Goal: Task Accomplishment & Management: Complete application form

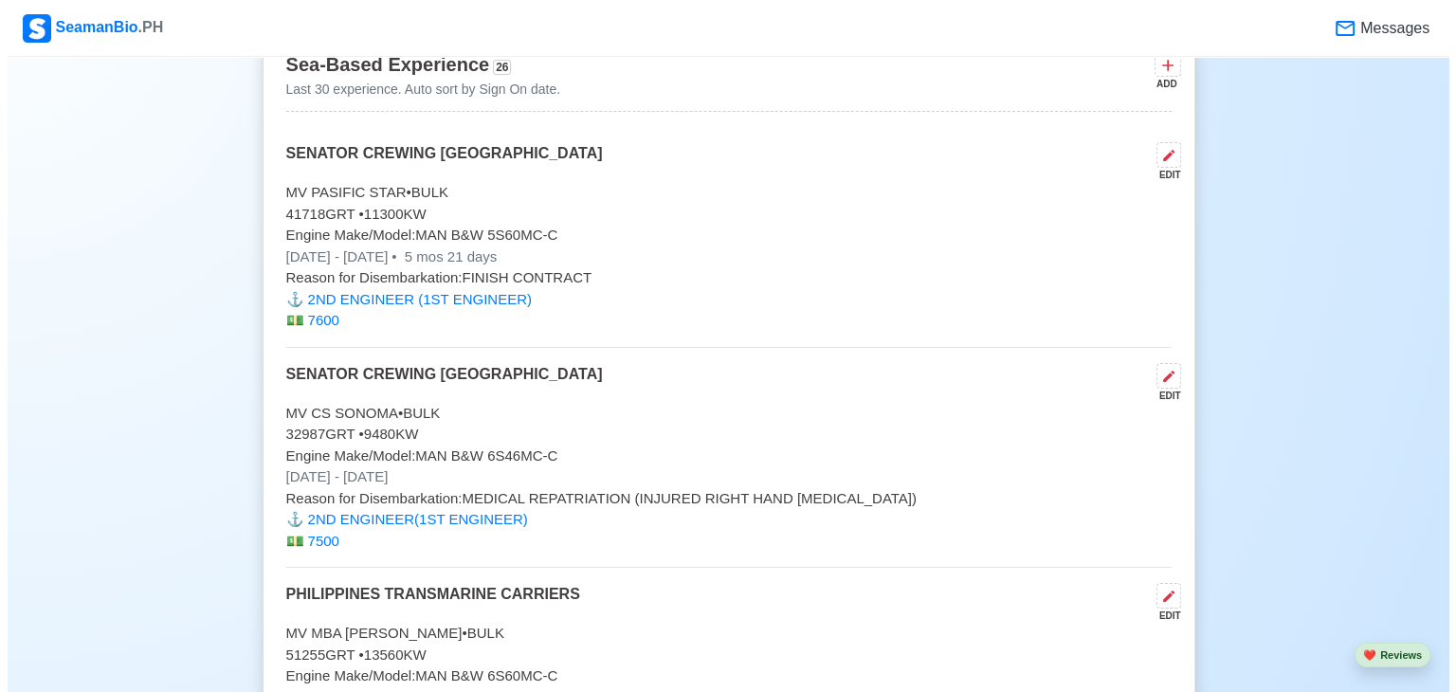
scroll to position [8153, 0]
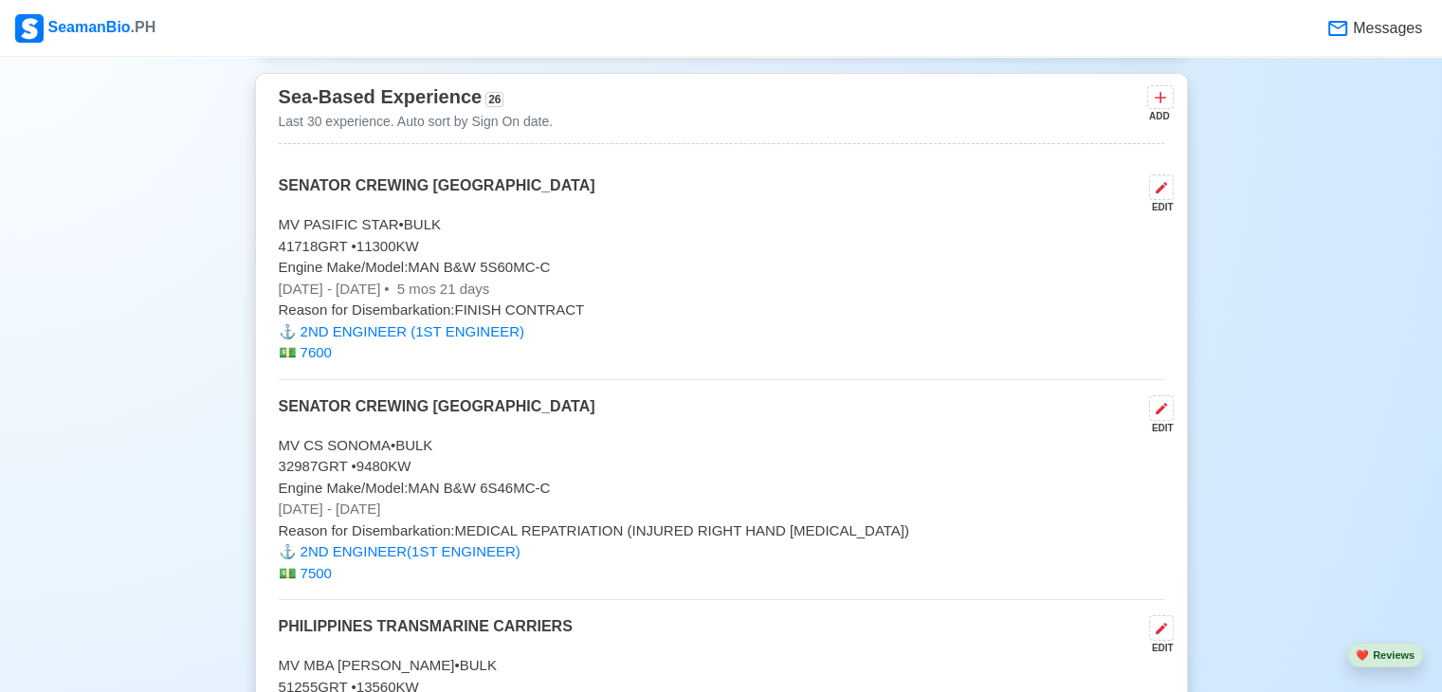
click at [416, 257] on p "Engine Make/Model: MAN B&W 5S60MC-C" at bounding box center [721, 268] width 885 height 22
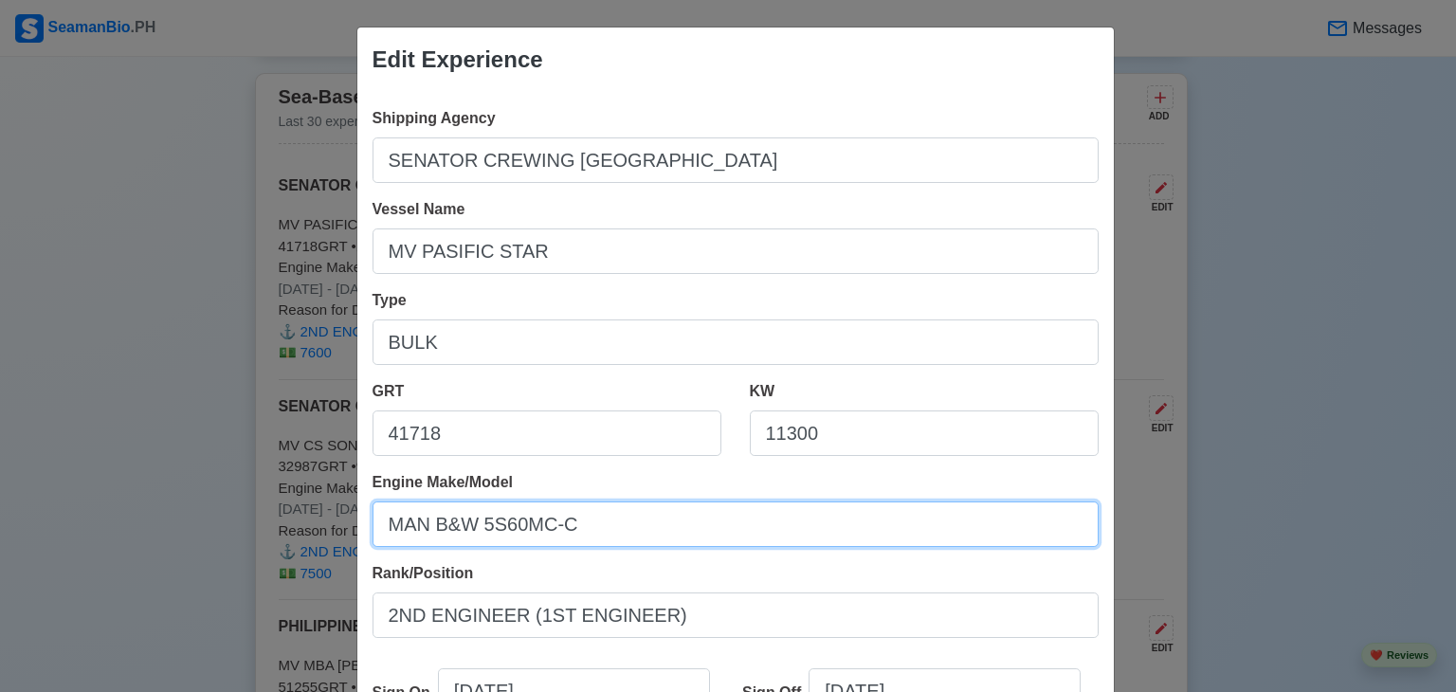
drag, startPoint x: 383, startPoint y: 526, endPoint x: 595, endPoint y: 541, distance: 212.9
click at [595, 541] on input "MAN B&W 5S60MC-C" at bounding box center [736, 525] width 726 height 46
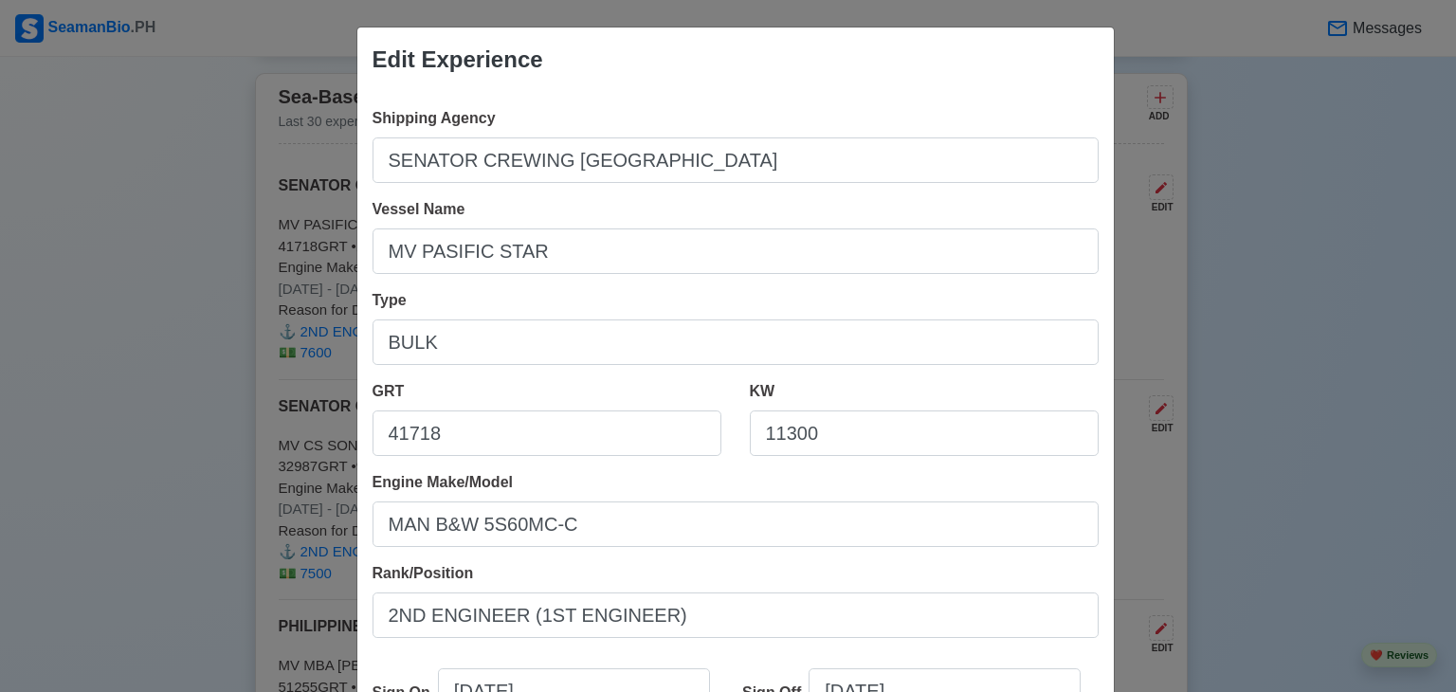
drag, startPoint x: 115, startPoint y: 419, endPoint x: 121, endPoint y: 429, distance: 11.6
click at [114, 421] on div "Edit Experience Shipping Agency SENATOR CREWING [GEOGRAPHIC_DATA] Vessel Name M…" at bounding box center [728, 346] width 1456 height 692
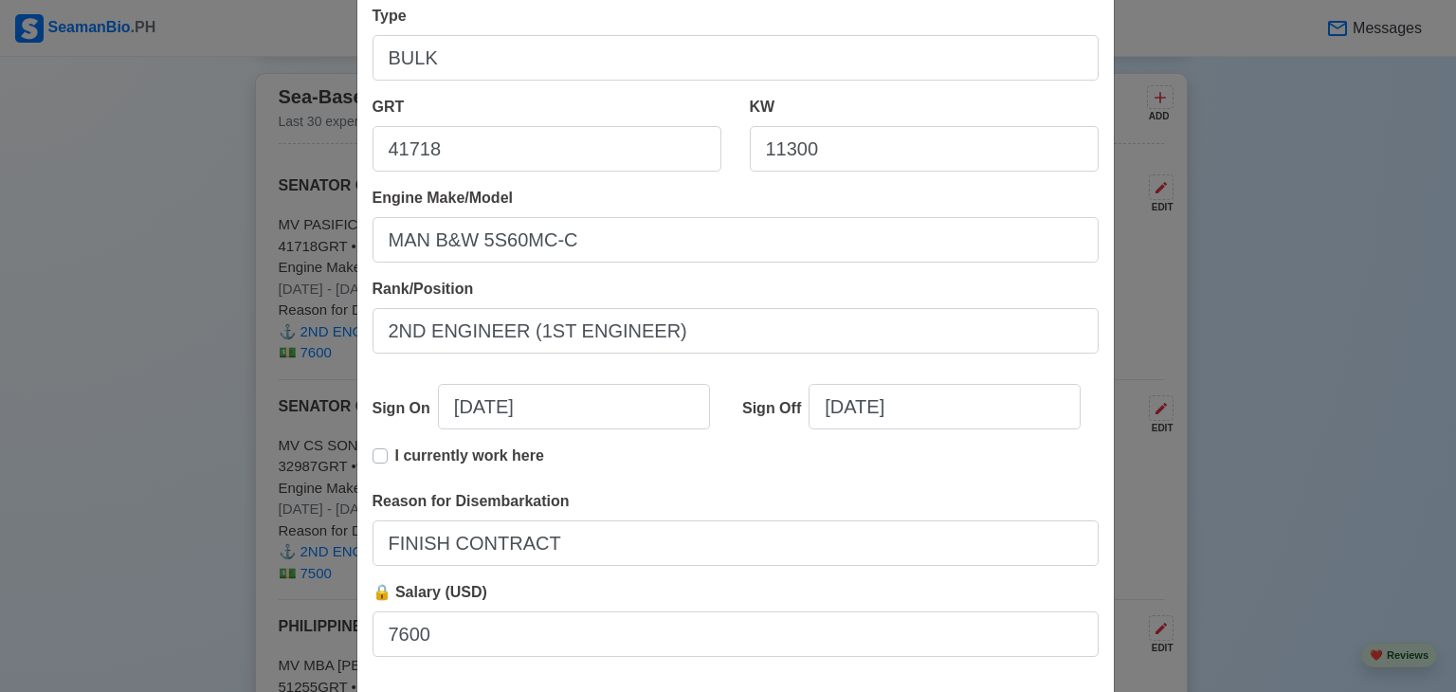
scroll to position [388, 0]
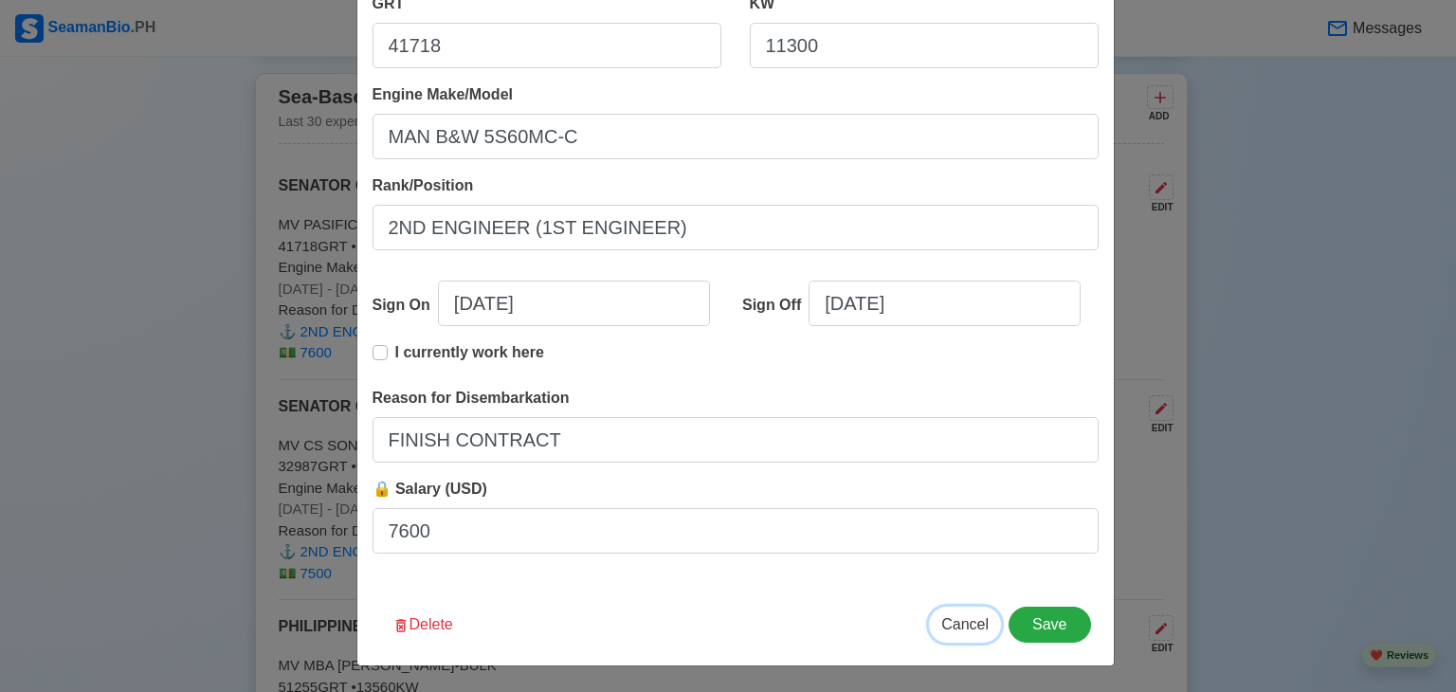
click at [960, 626] on span "Cancel" at bounding box center [964, 624] width 47 height 16
type input "[DATE]"
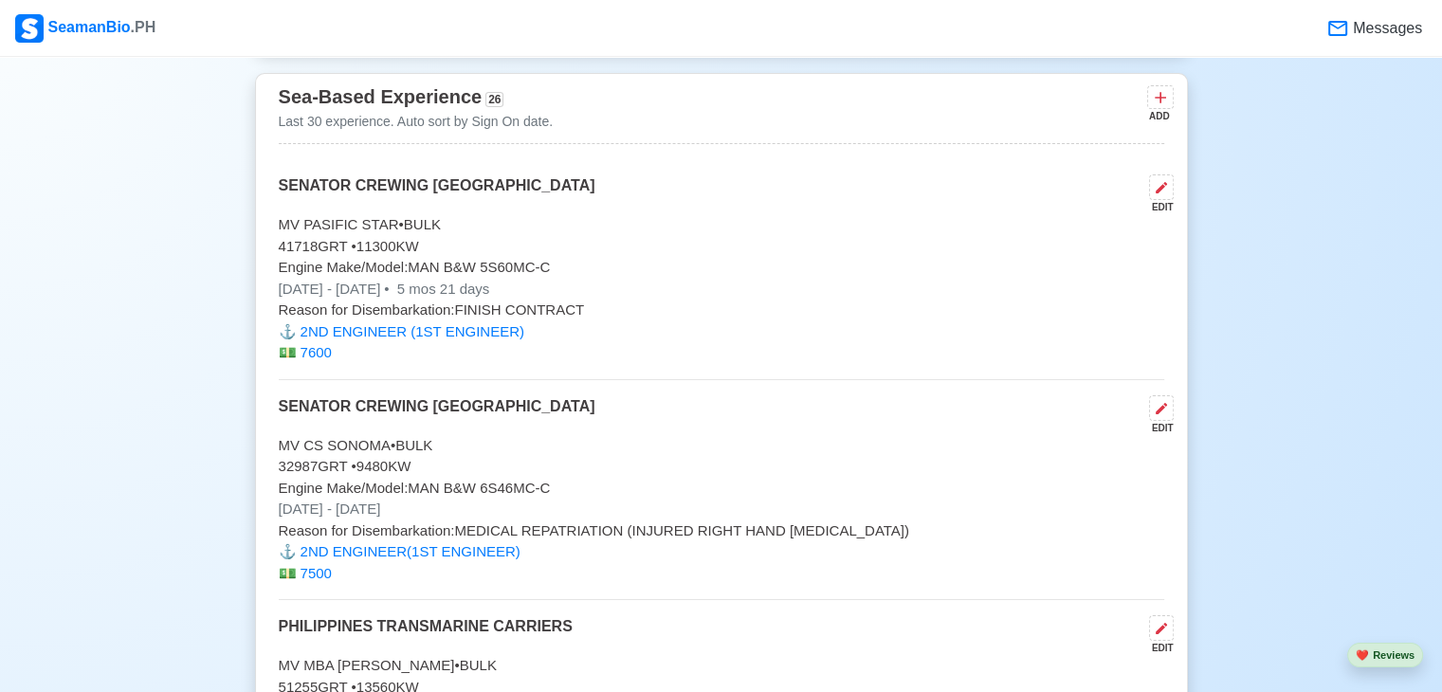
click at [485, 478] on p "Engine Make/Model: MAN B&W 6S46MC-C" at bounding box center [721, 489] width 885 height 22
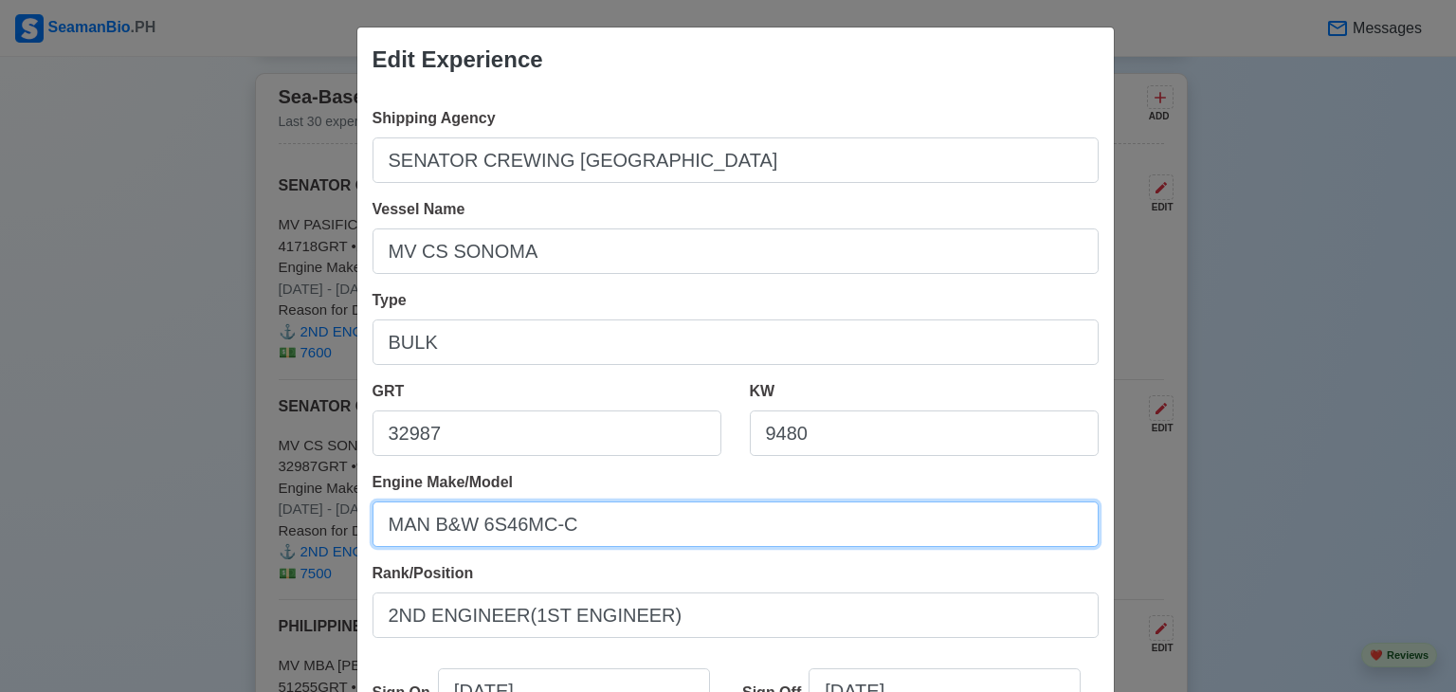
drag, startPoint x: 378, startPoint y: 520, endPoint x: 612, endPoint y: 526, distance: 234.2
click at [612, 526] on input "MAN B&W 6S46MC-C" at bounding box center [736, 525] width 726 height 46
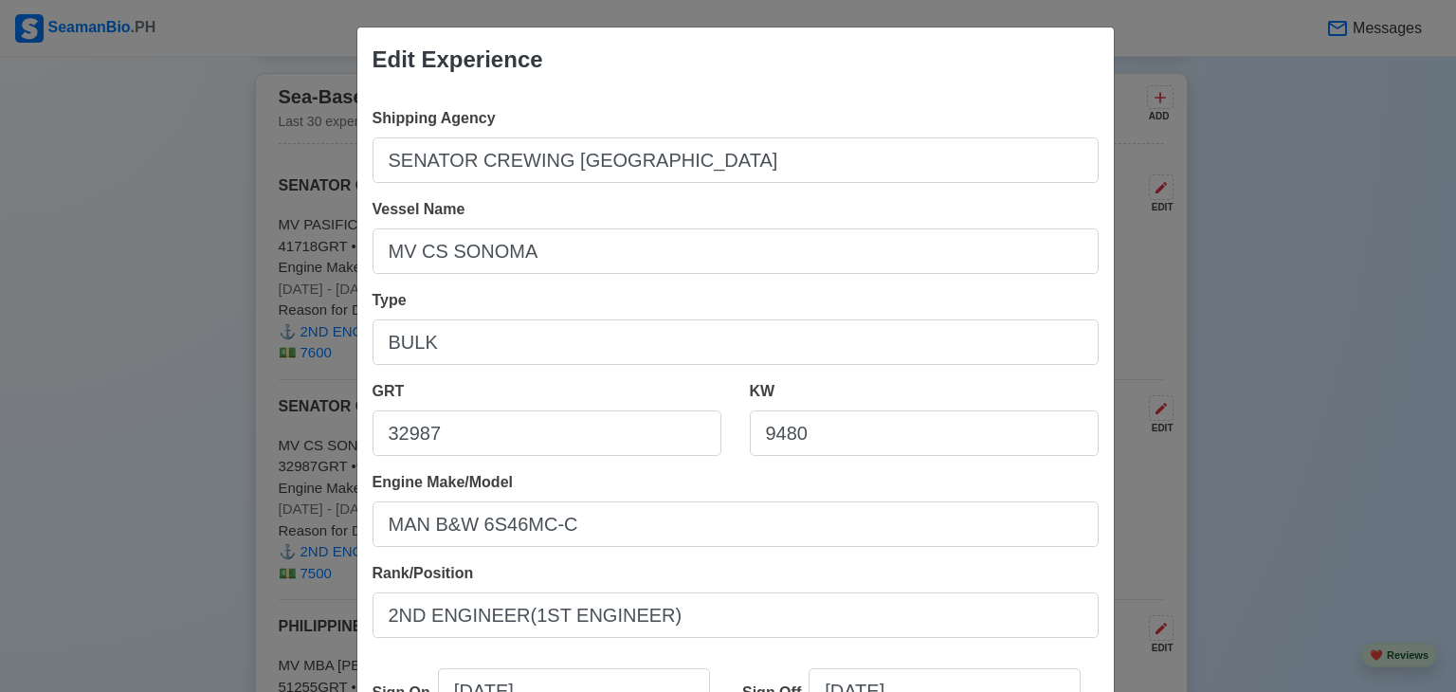
click at [1334, 177] on div "Edit Experience Shipping Agency SENATOR CREWING [GEOGRAPHIC_DATA] Vessel Name M…" at bounding box center [728, 346] width 1456 height 692
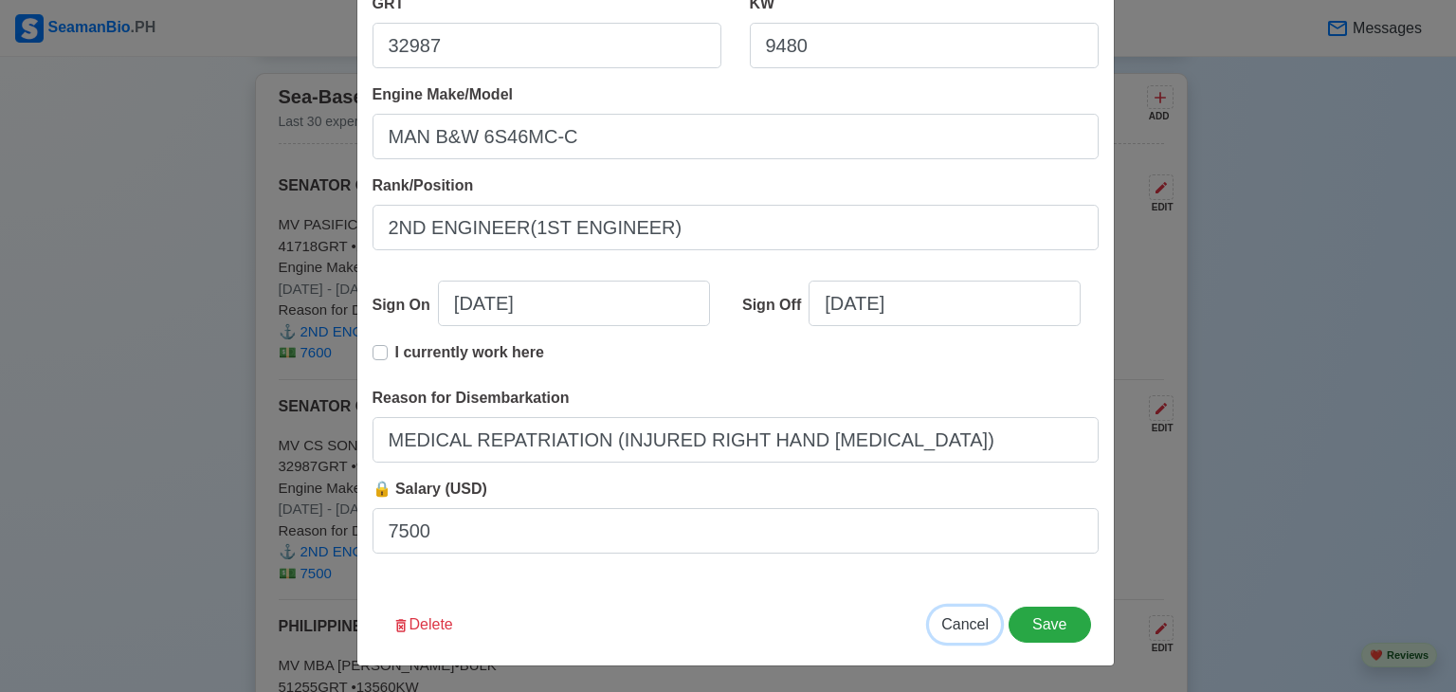
click at [975, 622] on span "Cancel" at bounding box center [964, 624] width 47 height 16
type input "[DATE]"
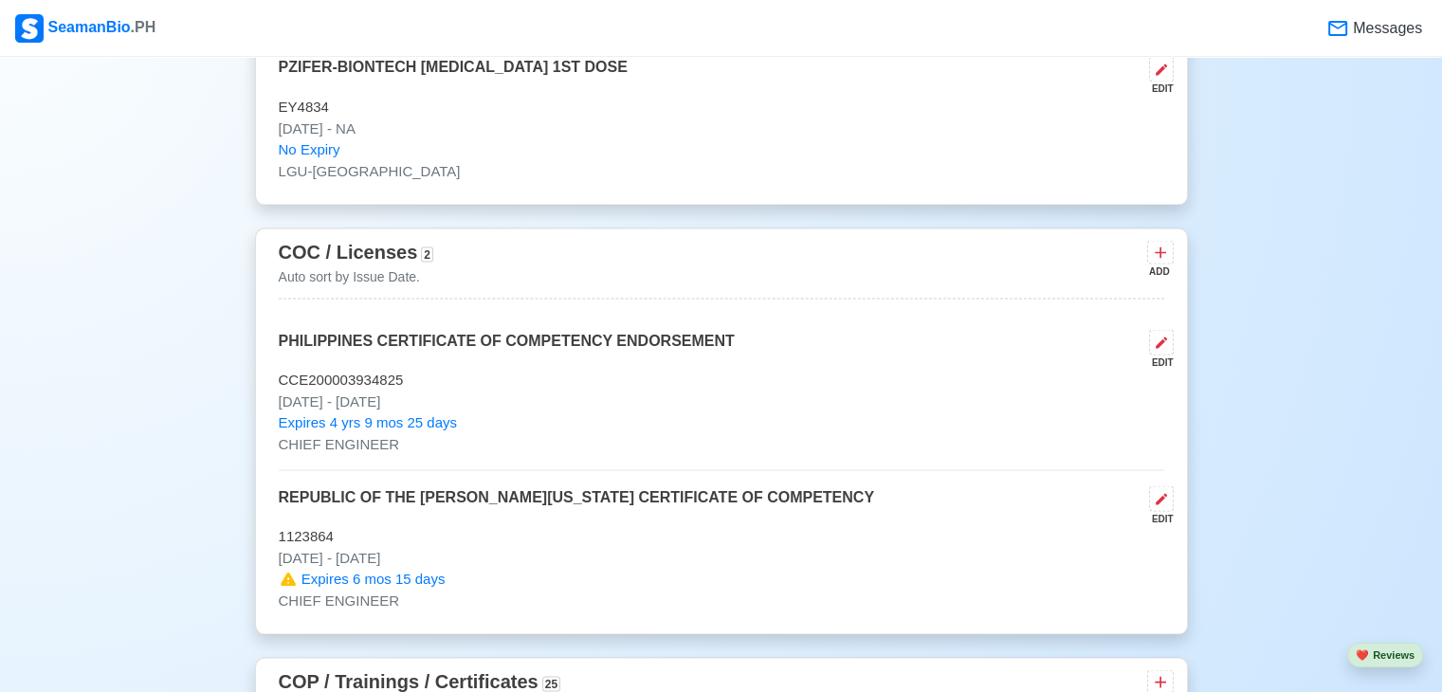
scroll to position [3603, 0]
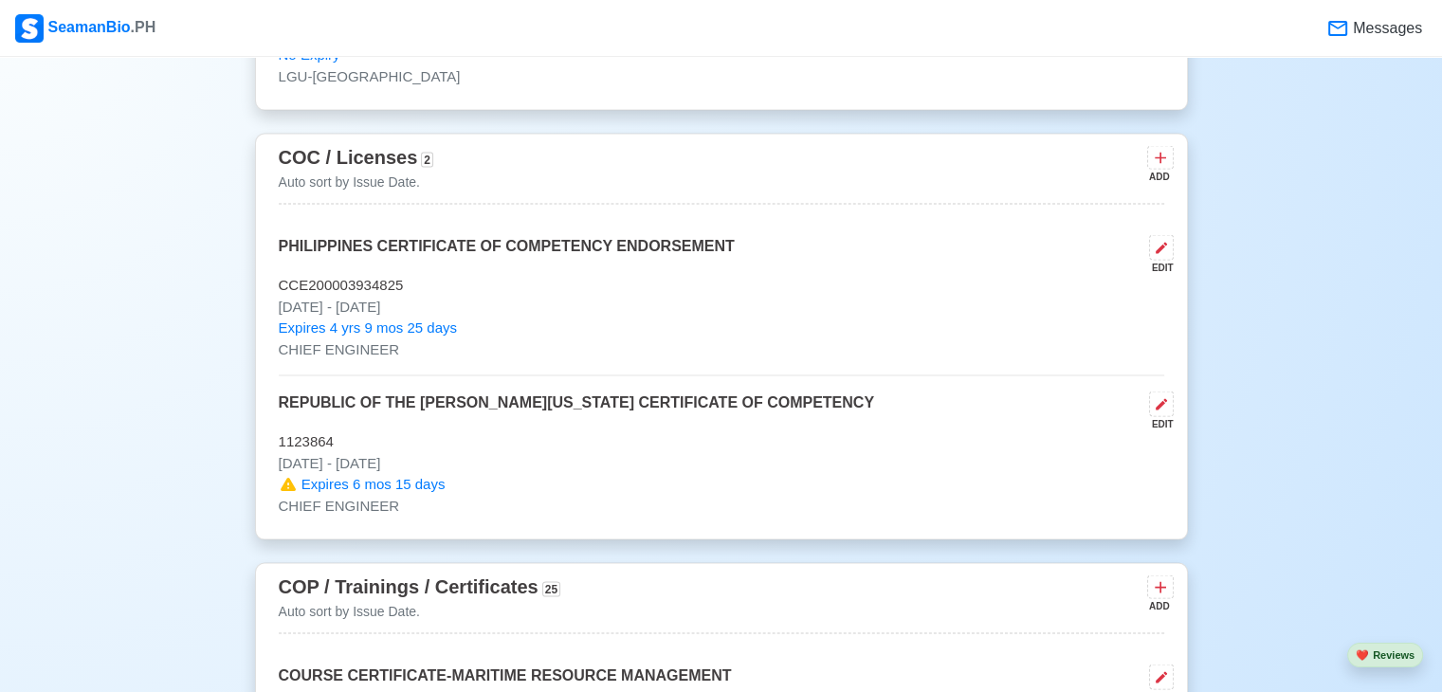
click at [402, 306] on p "[DATE] - [DATE]" at bounding box center [721, 307] width 885 height 22
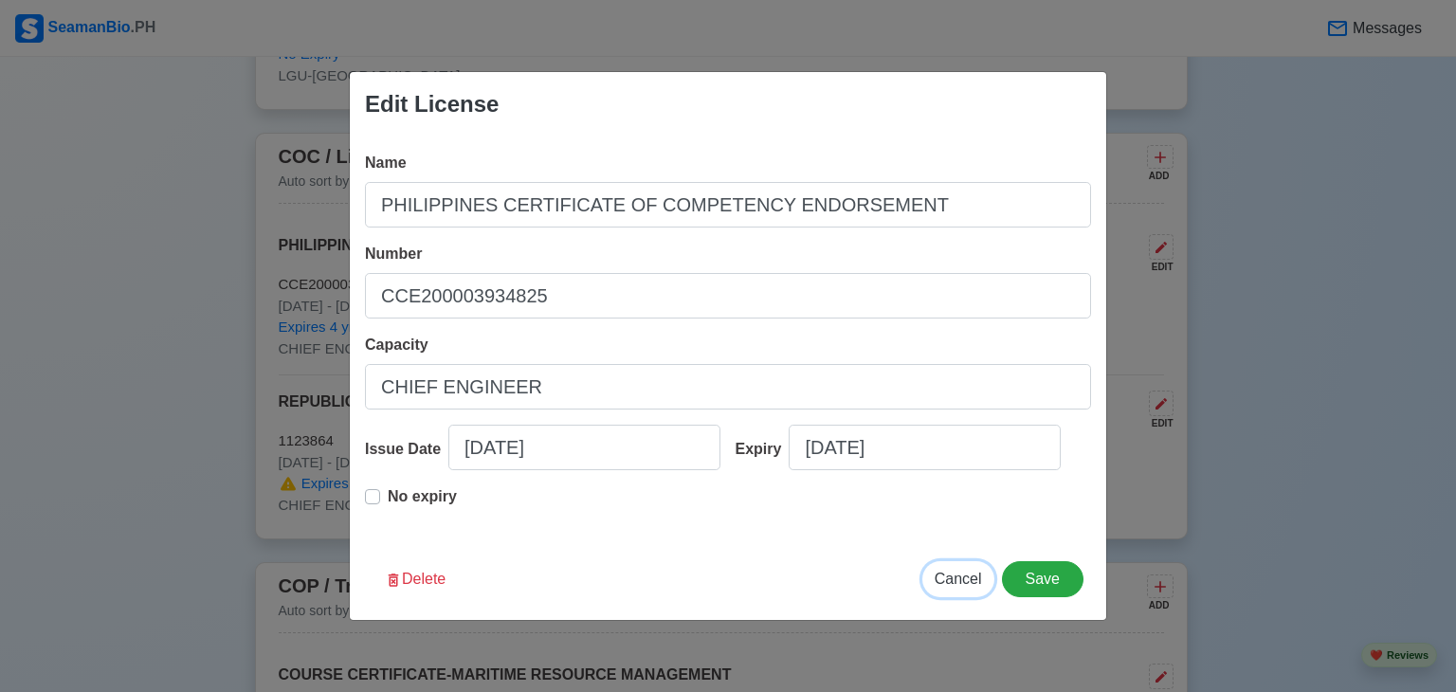
click at [963, 584] on span "Cancel" at bounding box center [958, 579] width 47 height 16
type input "[DATE]"
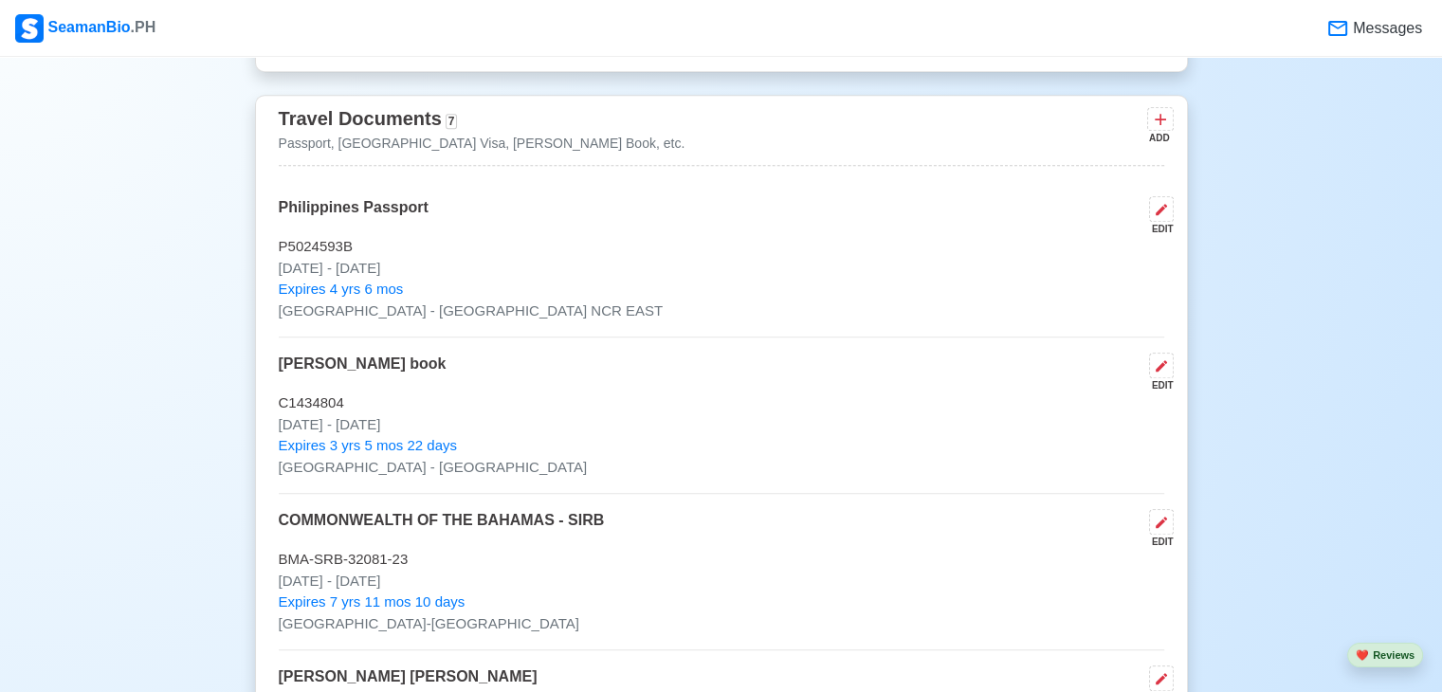
scroll to position [1327, 0]
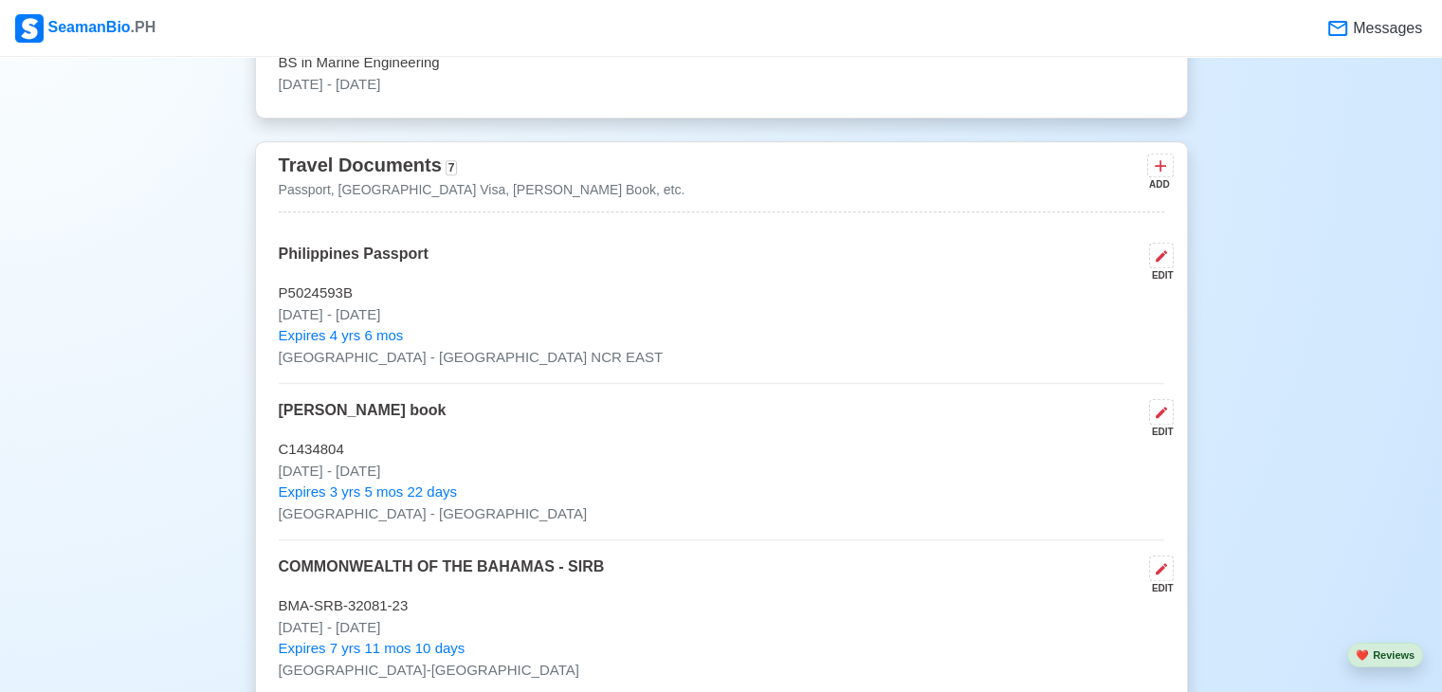
click at [400, 323] on p "[DATE] - [DATE]" at bounding box center [721, 315] width 885 height 22
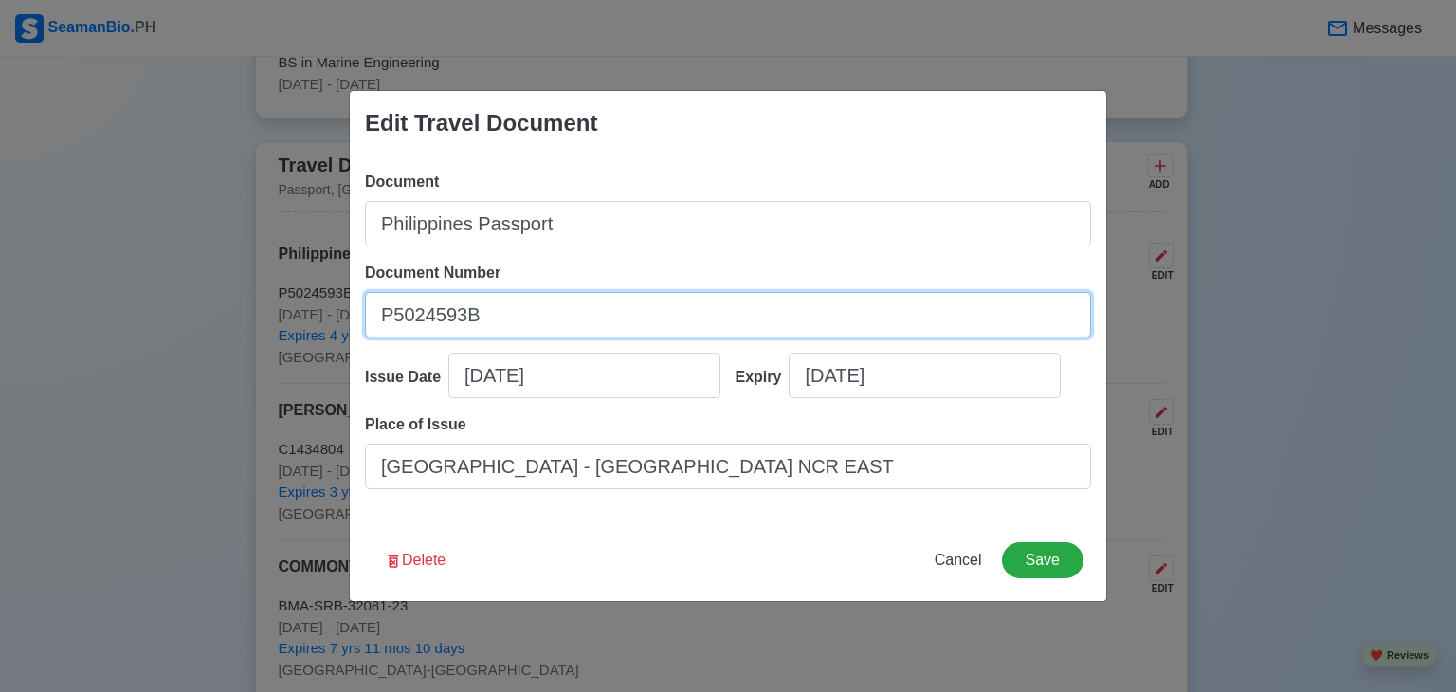
drag, startPoint x: 381, startPoint y: 313, endPoint x: 520, endPoint y: 319, distance: 138.6
click at [520, 319] on input "P5024593B" at bounding box center [728, 315] width 726 height 46
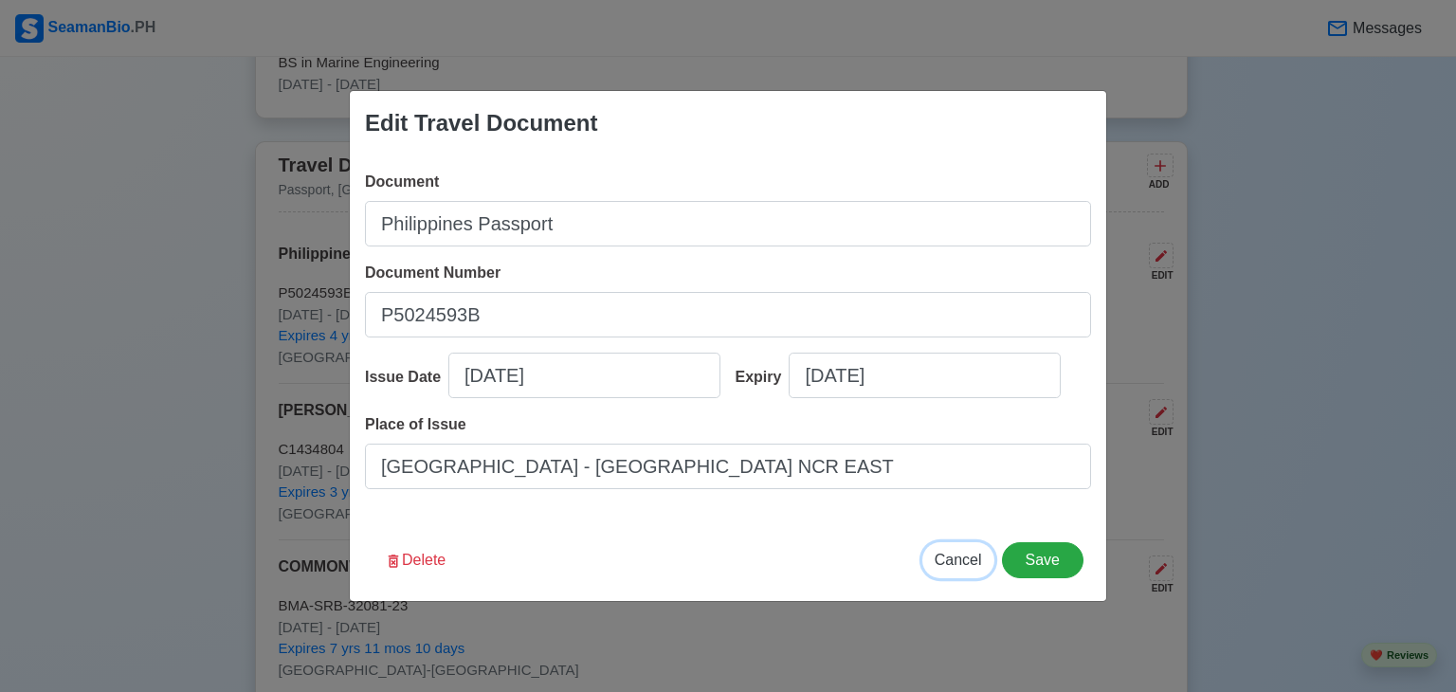
click at [974, 565] on span "Cancel" at bounding box center [958, 560] width 47 height 16
type input "[DATE]"
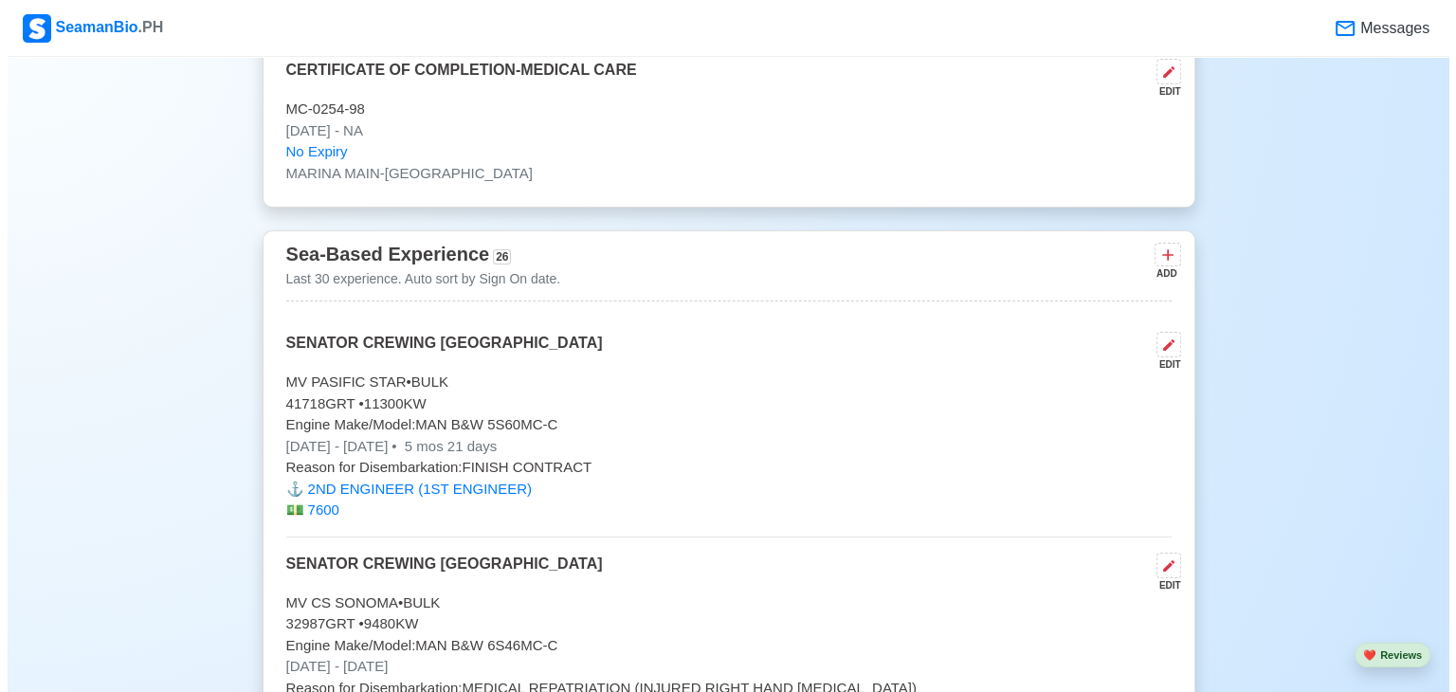
scroll to position [7964, 0]
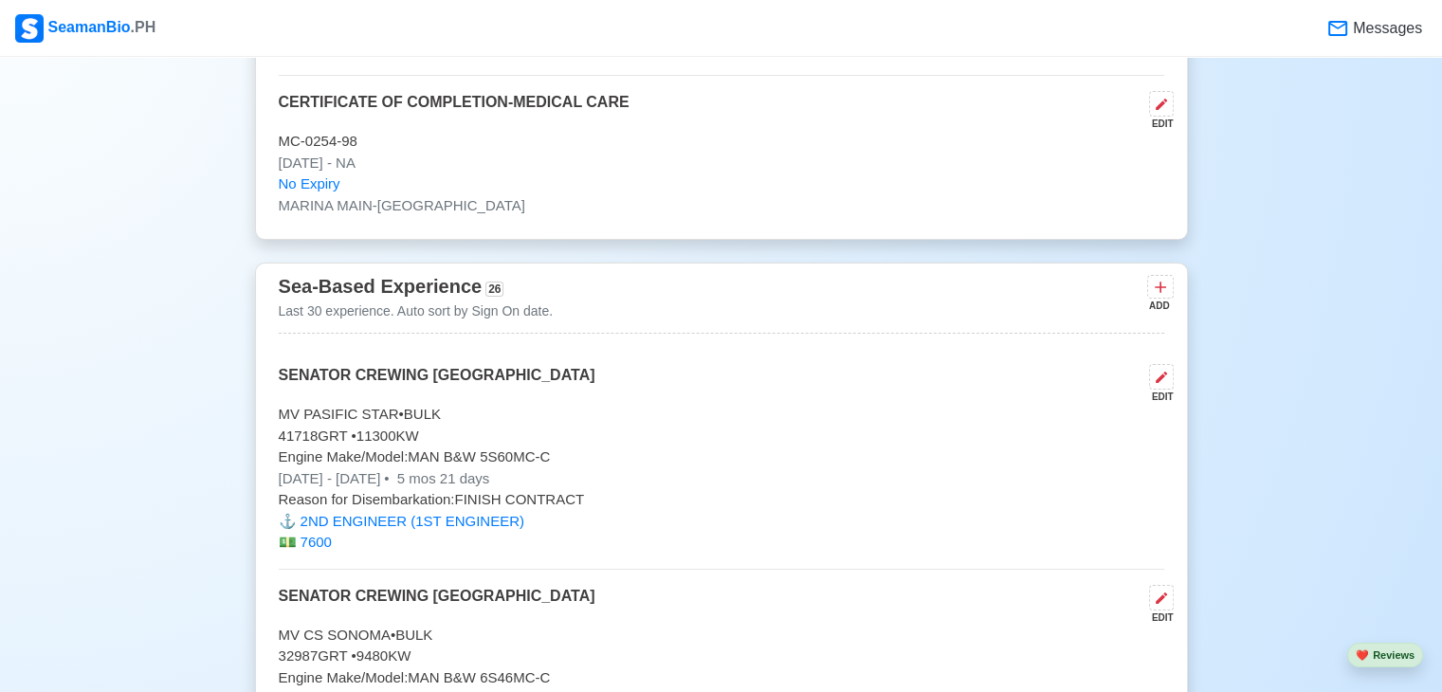
click at [421, 426] on p "41718 GRT • 11300 KW" at bounding box center [721, 437] width 885 height 22
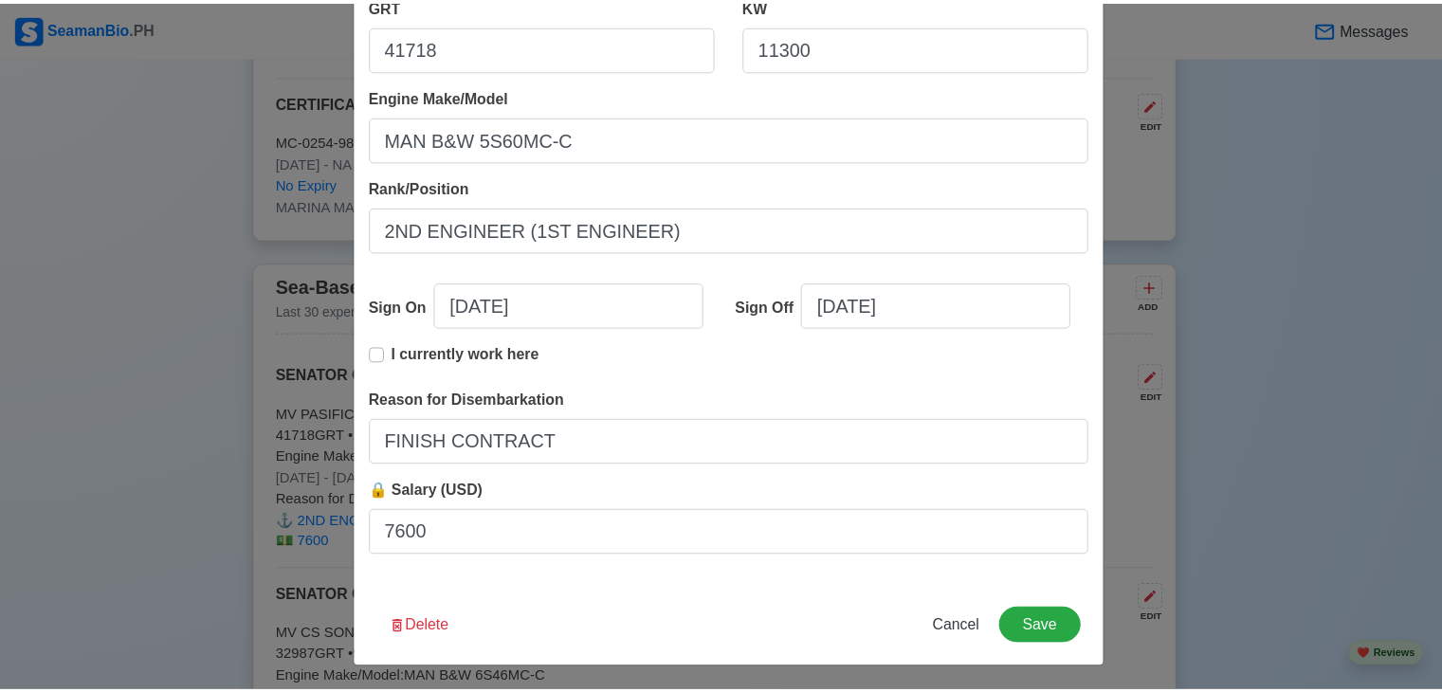
scroll to position [388, 0]
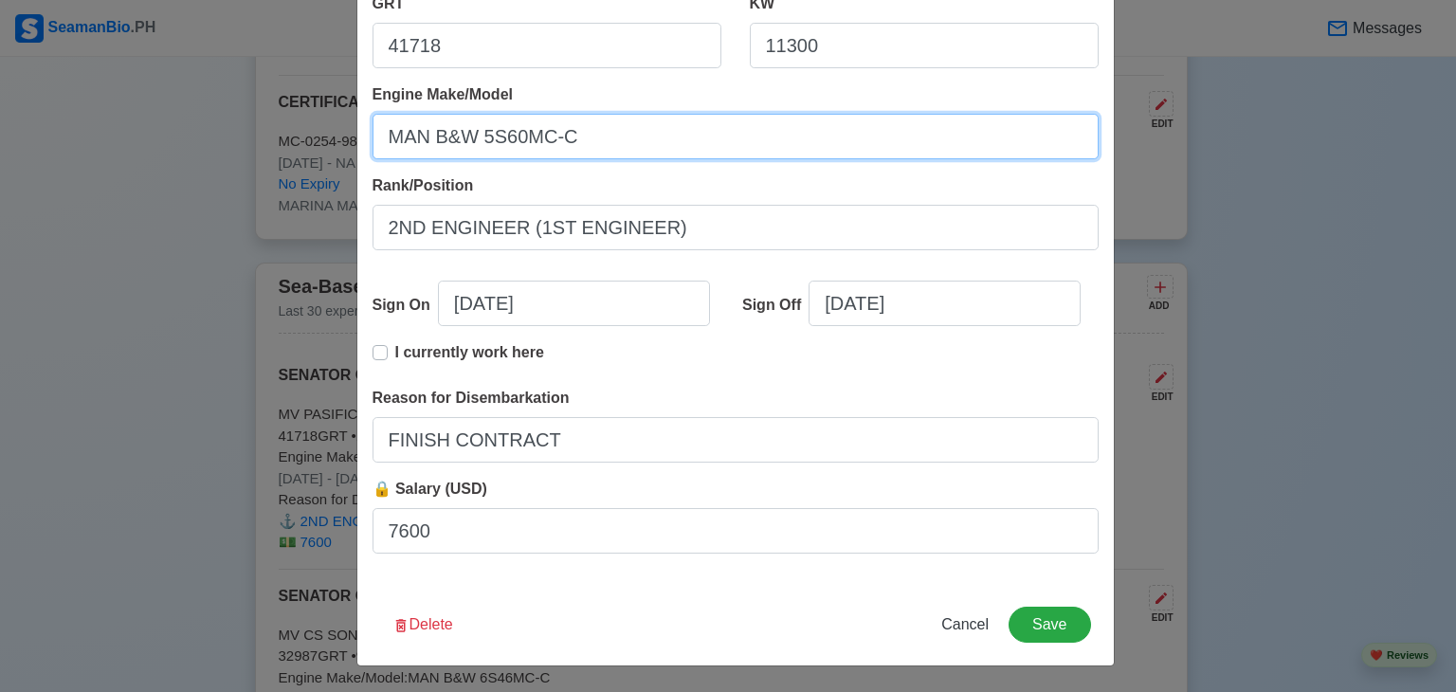
drag, startPoint x: 383, startPoint y: 137, endPoint x: 580, endPoint y: 134, distance: 197.2
click at [580, 134] on input "MAN B&W 5S60MC-C" at bounding box center [736, 137] width 726 height 46
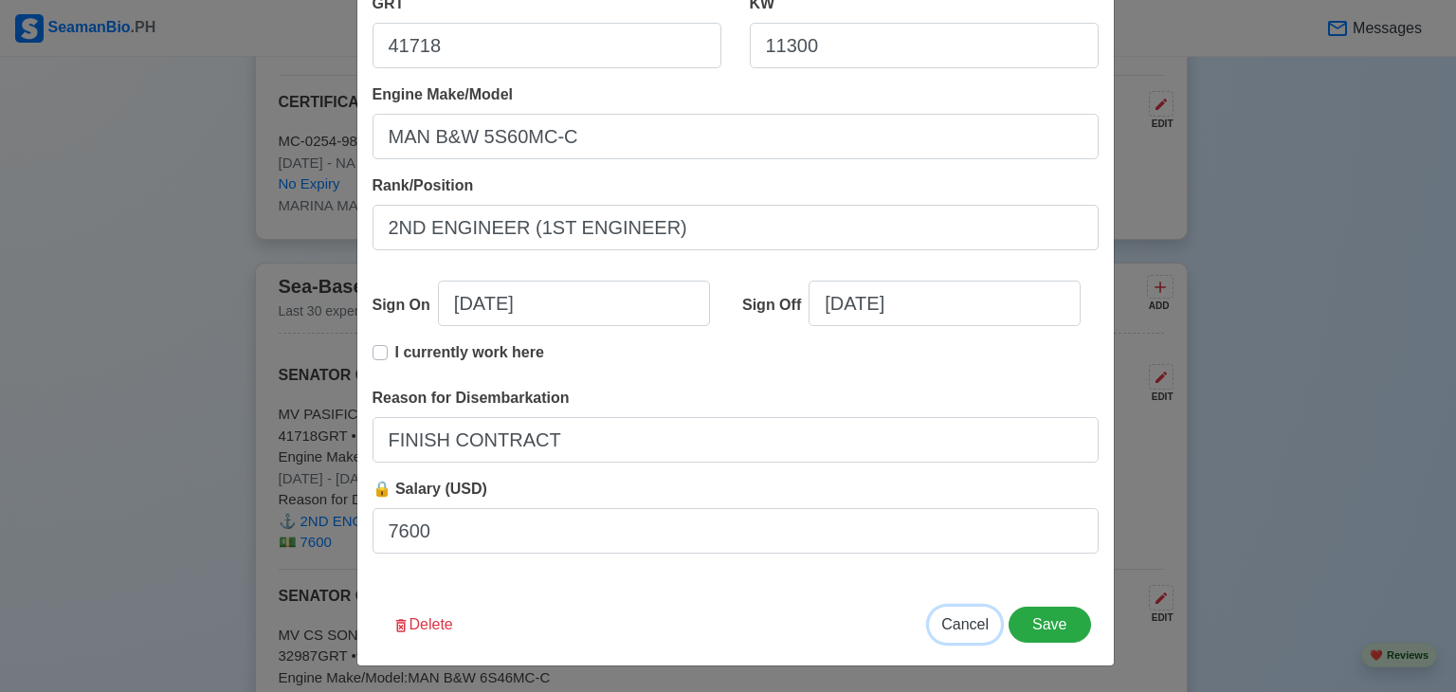
drag, startPoint x: 965, startPoint y: 621, endPoint x: 630, endPoint y: 414, distance: 393.3
click at [965, 620] on span "Cancel" at bounding box center [964, 624] width 47 height 16
type input "[DATE]"
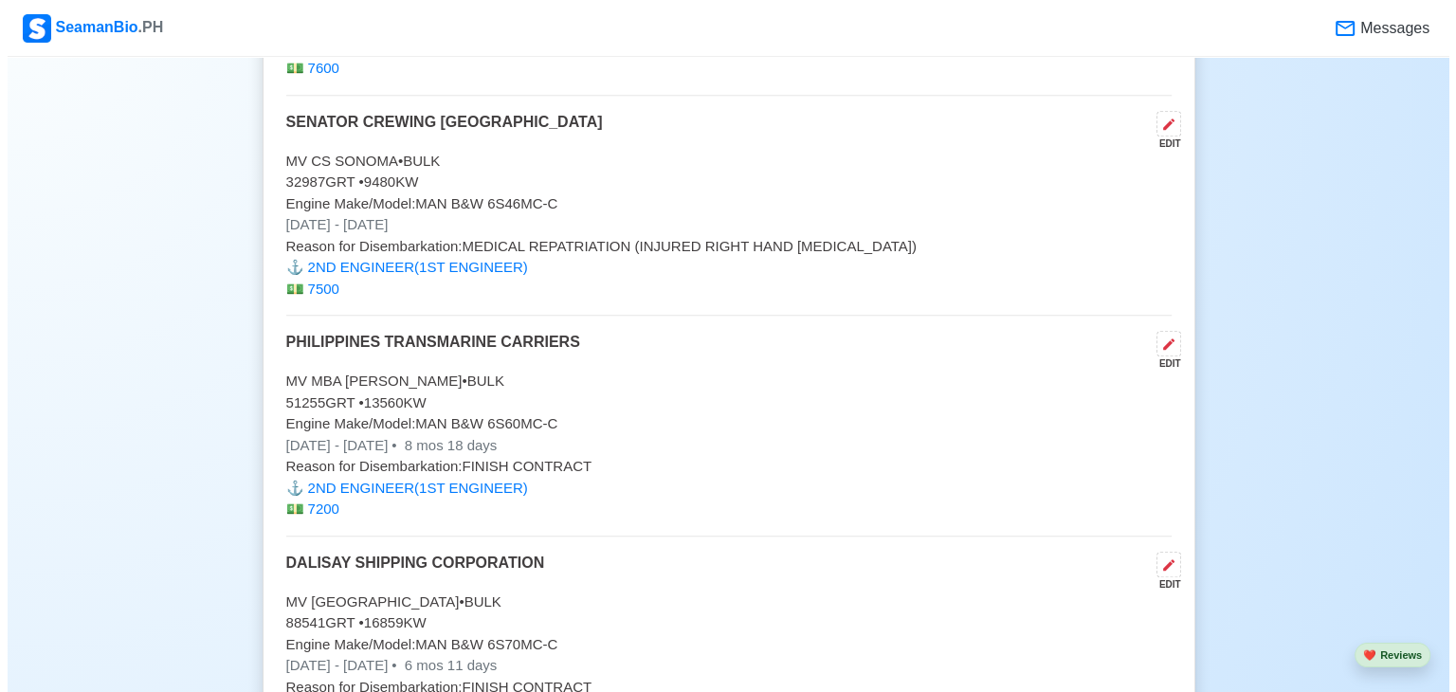
scroll to position [8457, 0]
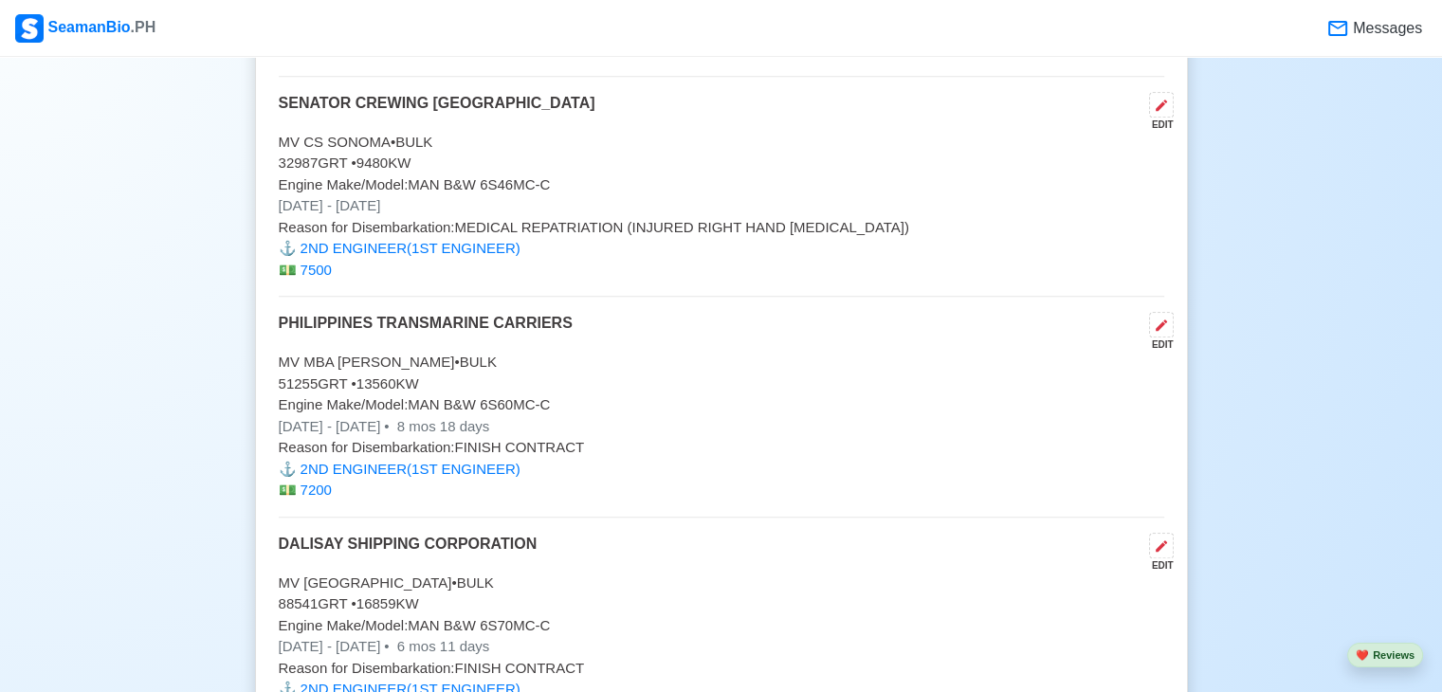
click at [327, 153] on p "32987 GRT • 9480 KW" at bounding box center [721, 164] width 885 height 22
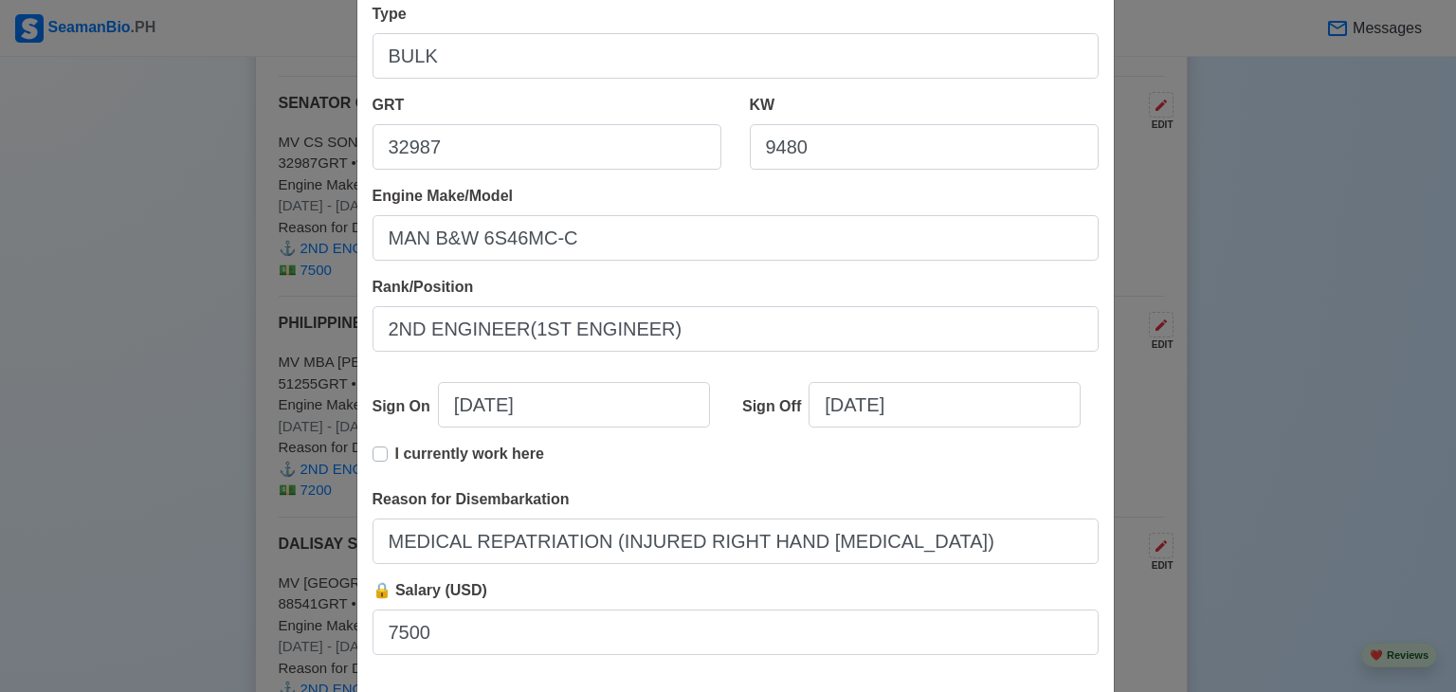
scroll to position [293, 0]
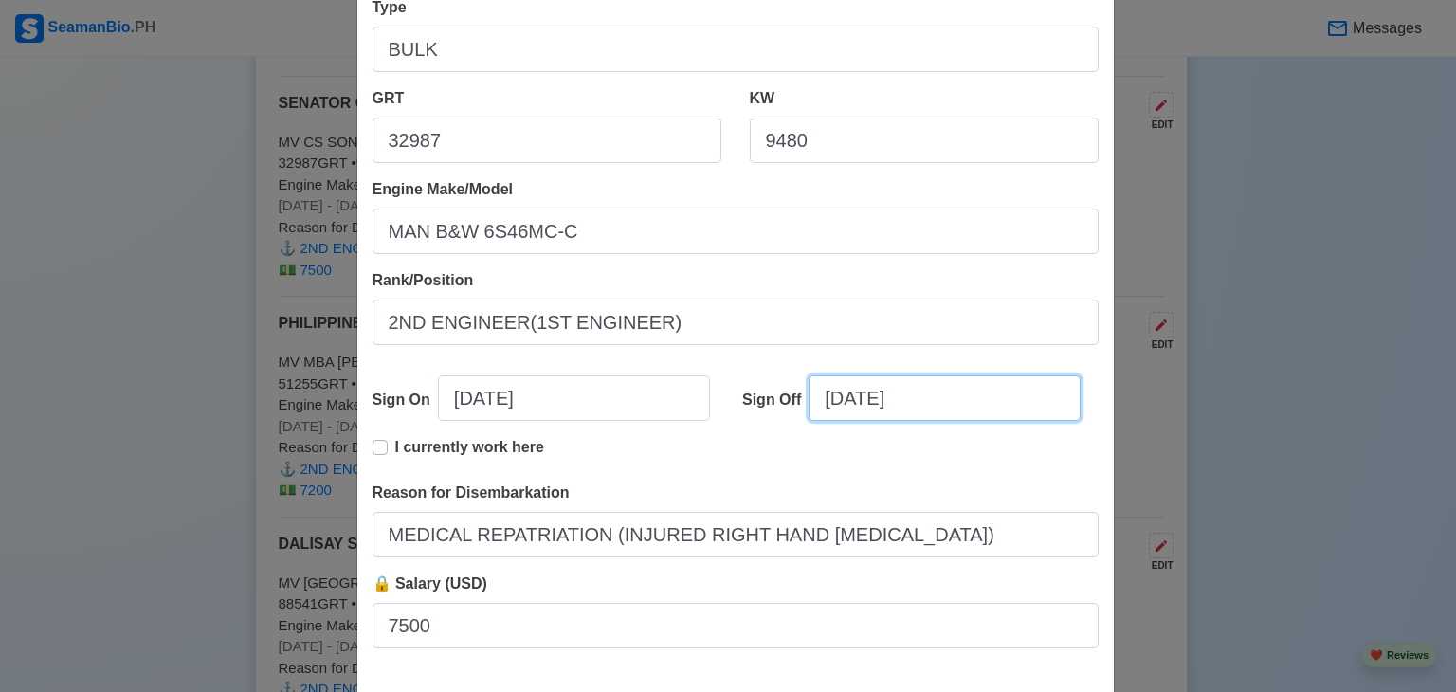
select select "****"
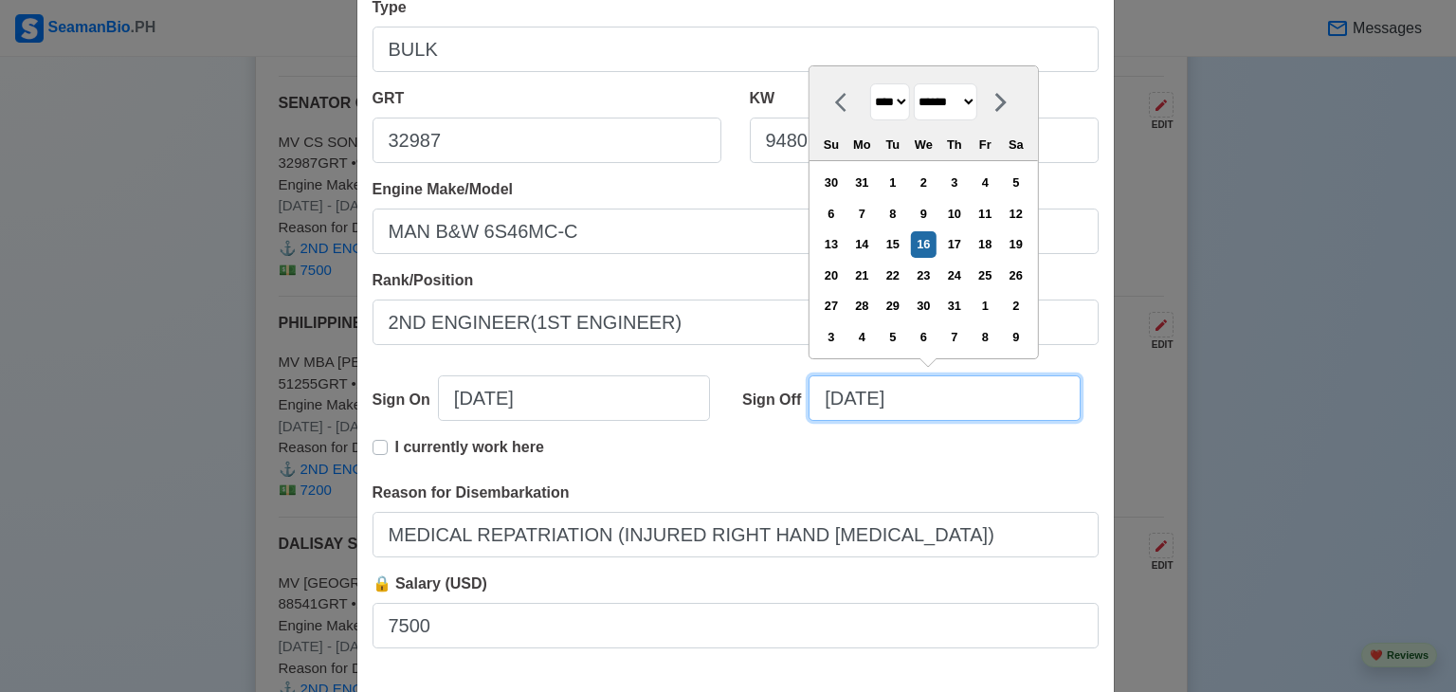
click at [837, 401] on input "[DATE]" at bounding box center [945, 398] width 272 height 46
click at [977, 100] on select "******* ******** ***** ***** *** **** **** ****** ********* ******* ******** **…" at bounding box center [946, 101] width 64 height 37
select select "********"
click at [914, 83] on select "******* ******** ***** ***** *** **** **** ****** ********* ******* ******** **…" at bounding box center [946, 101] width 64 height 37
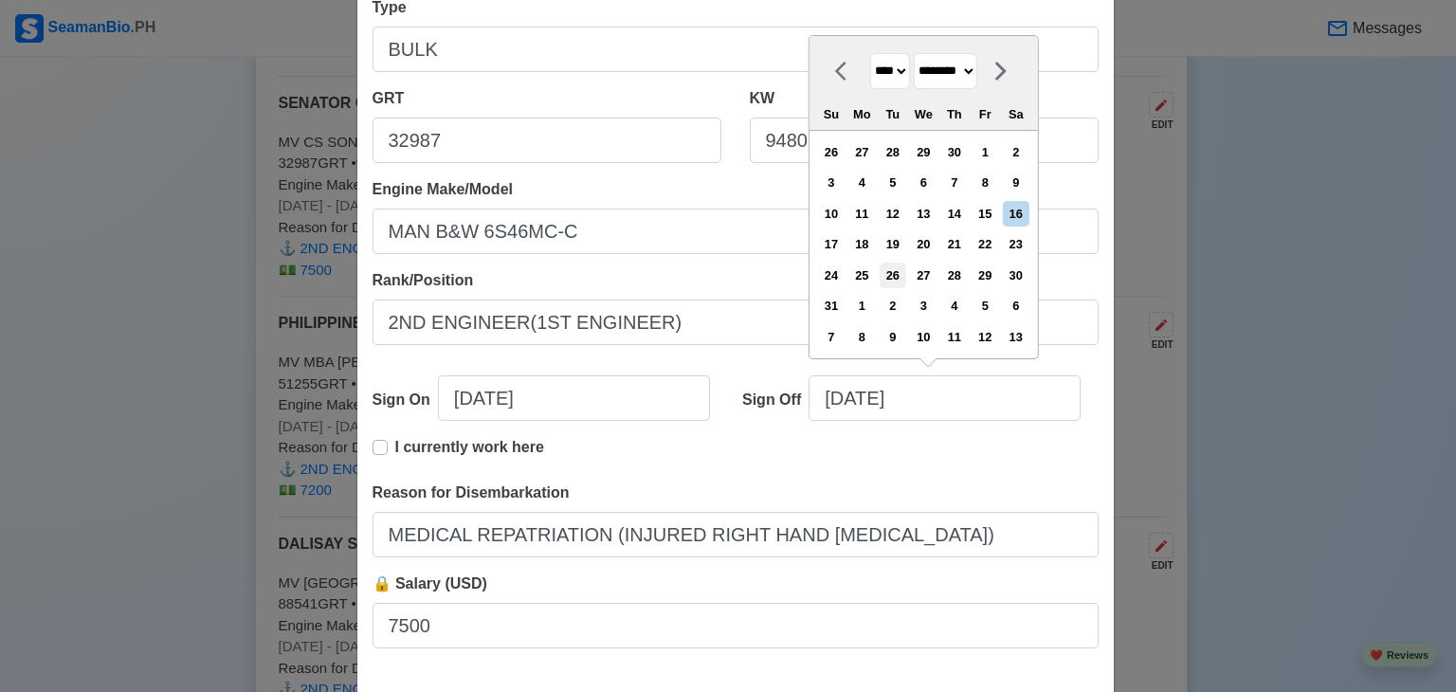
click at [898, 278] on div "26" at bounding box center [893, 276] width 26 height 26
type input "[DATE]"
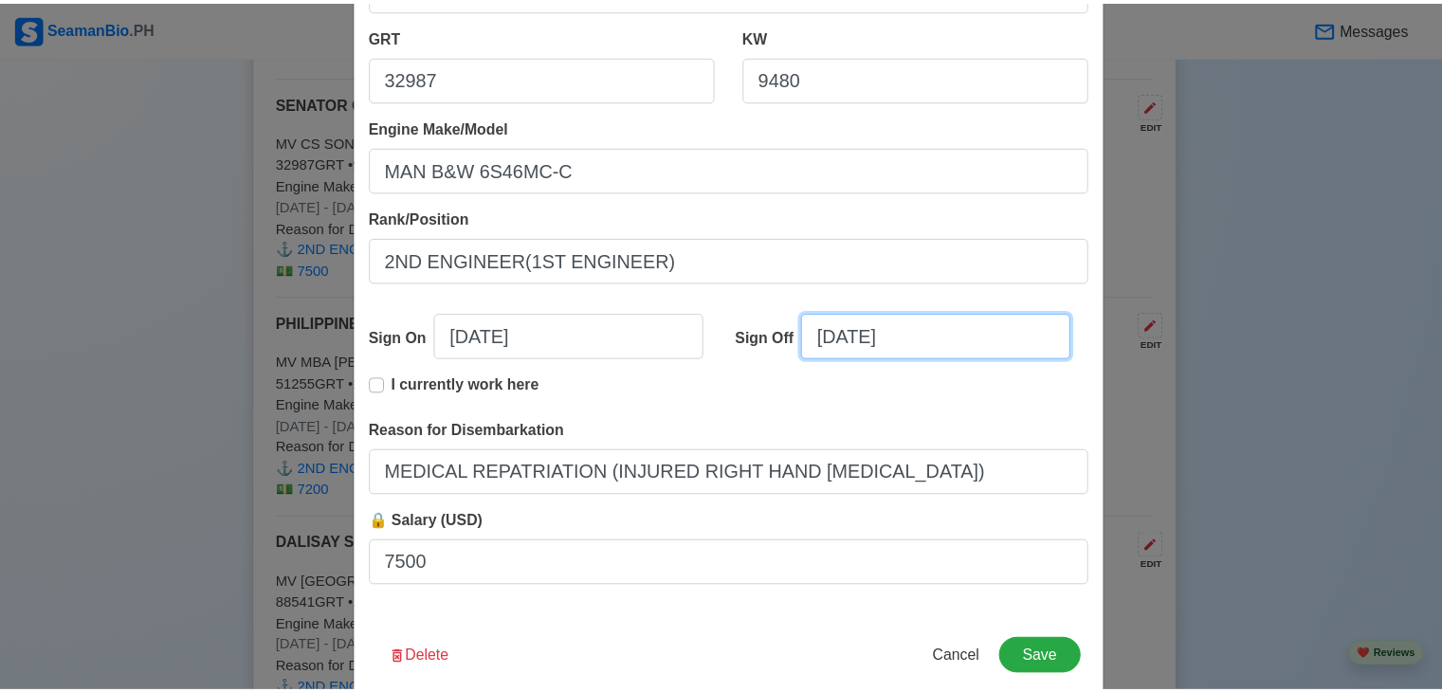
scroll to position [388, 0]
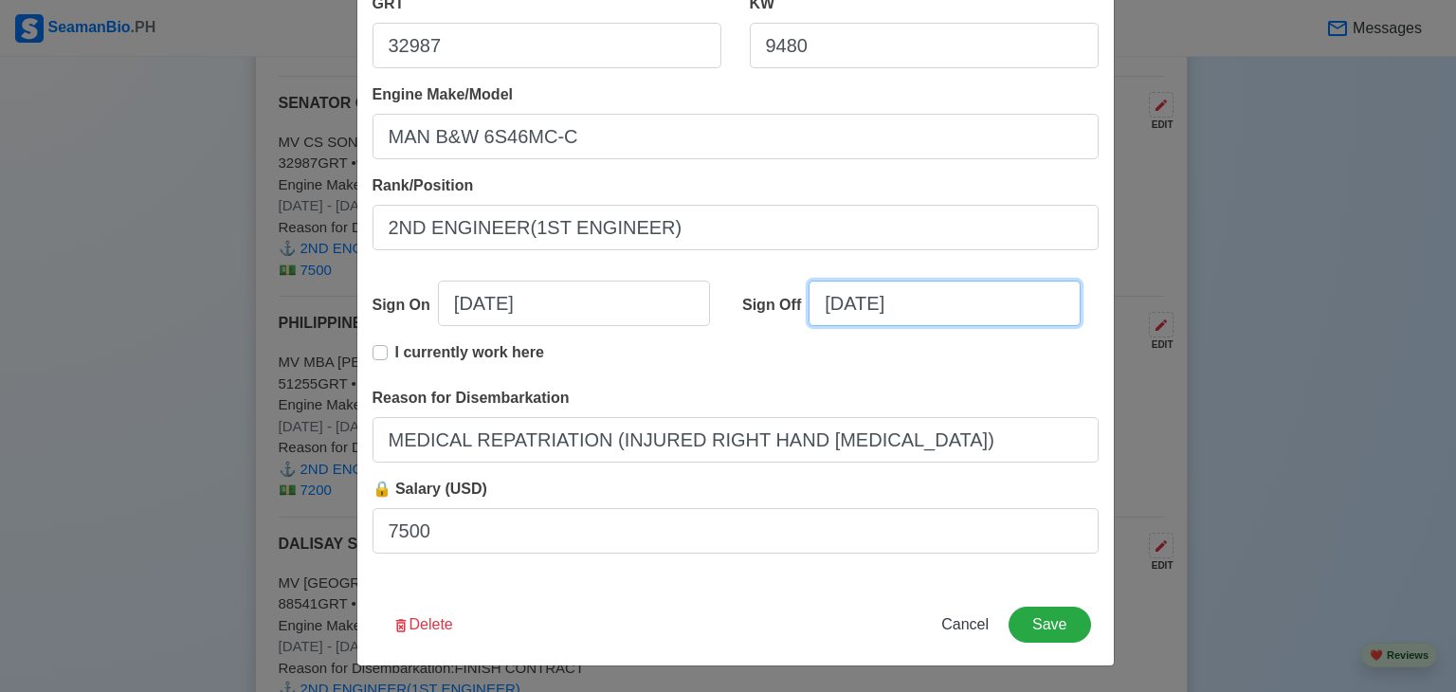
select select "****"
select select "********"
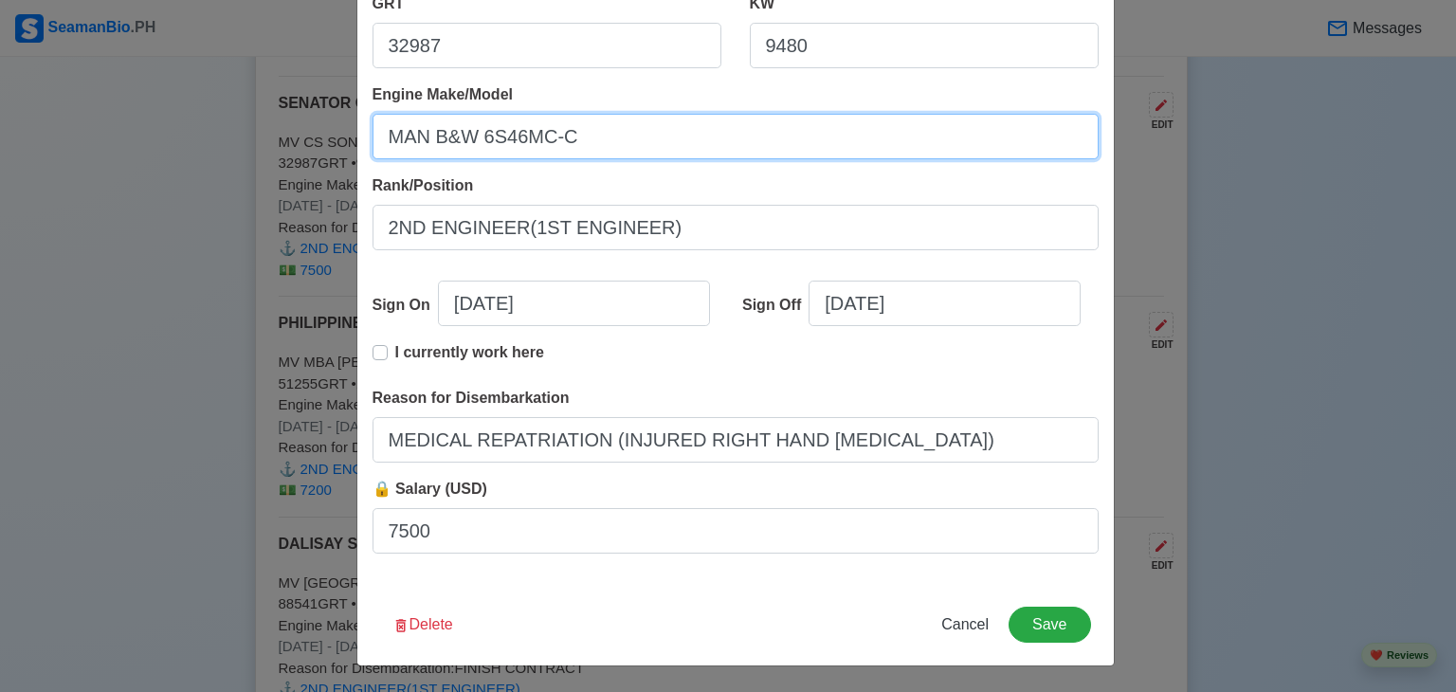
drag, startPoint x: 383, startPoint y: 137, endPoint x: 575, endPoint y: 146, distance: 192.6
click at [575, 146] on input "MAN B&W 6S46MC-C" at bounding box center [736, 137] width 726 height 46
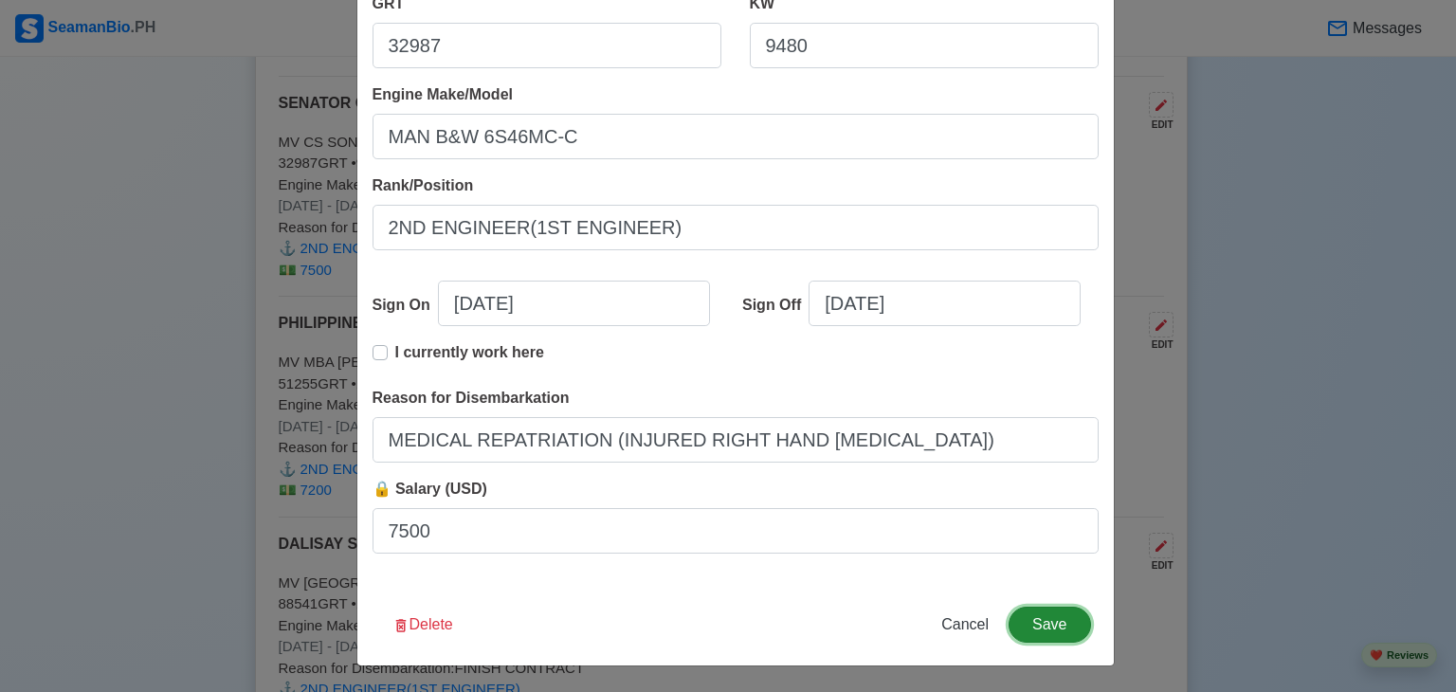
click at [1038, 624] on button "Save" at bounding box center [1050, 625] width 82 height 36
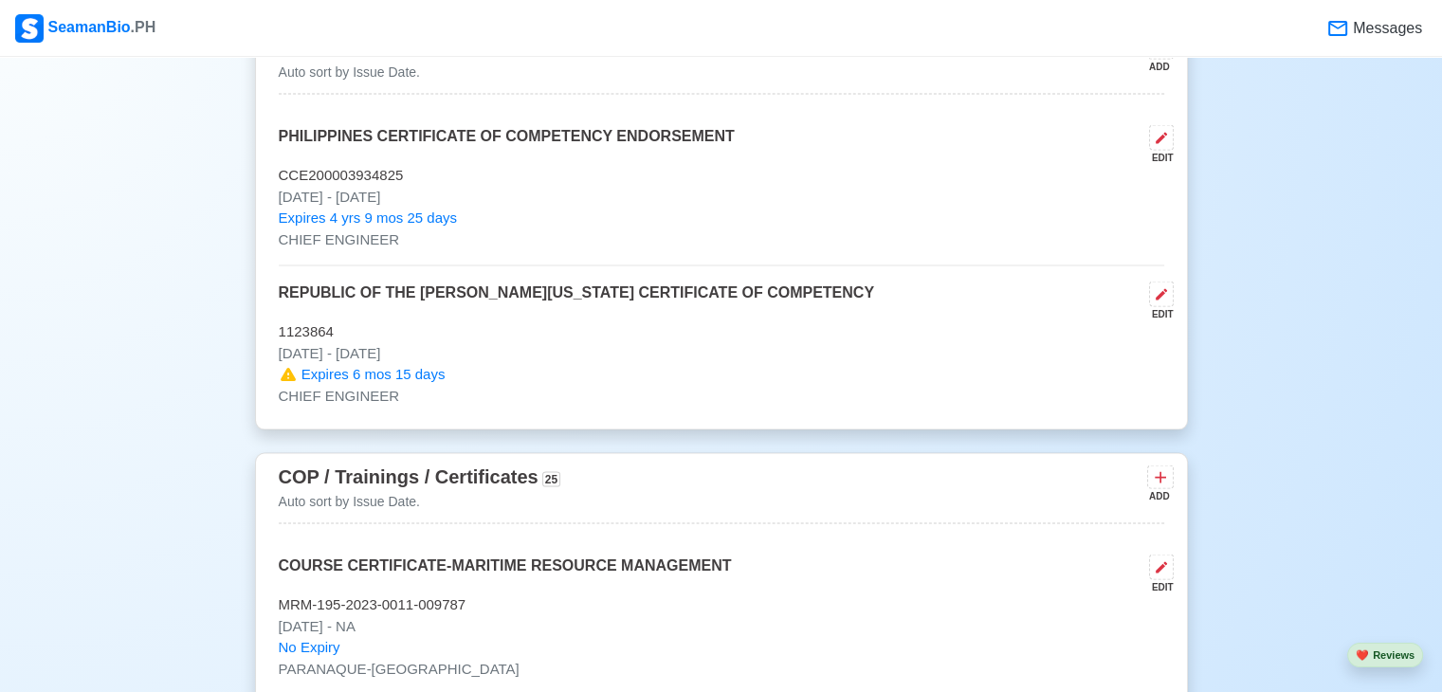
scroll to position [3716, 0]
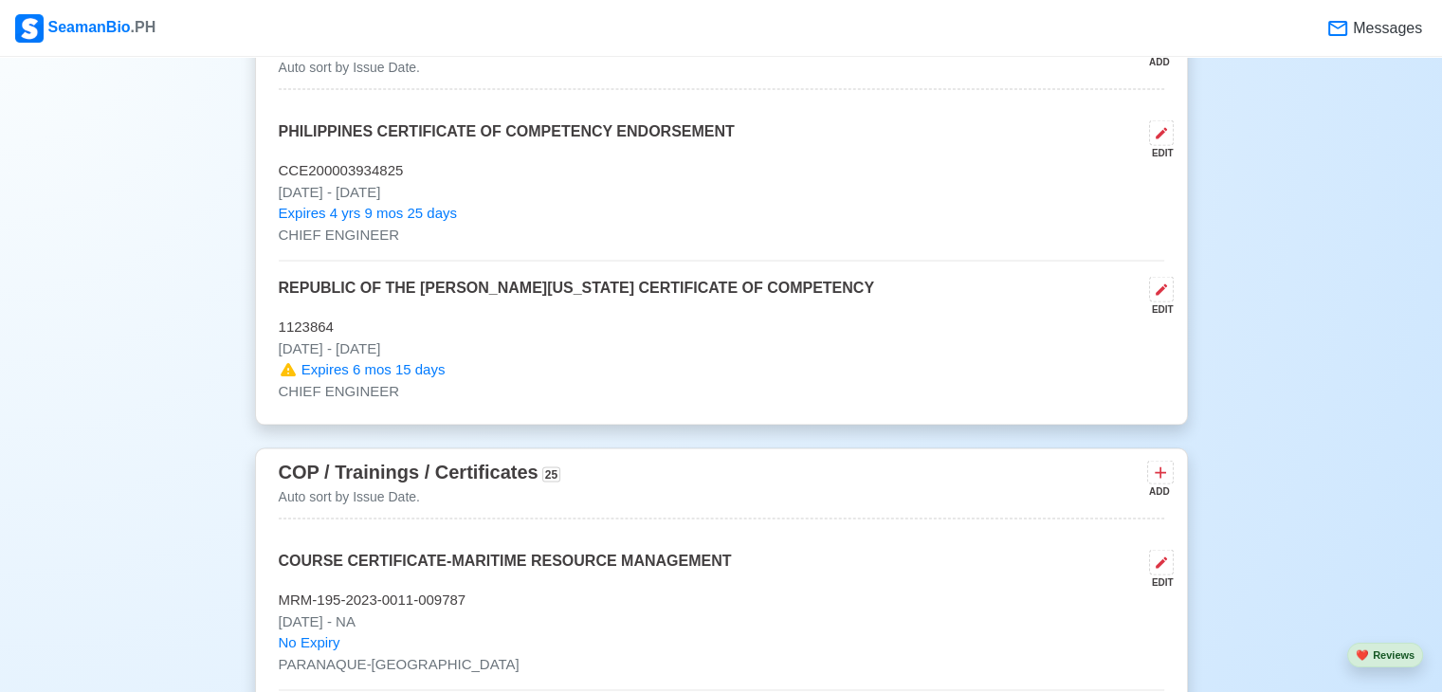
click at [397, 349] on p "[DATE] - [DATE]" at bounding box center [721, 349] width 885 height 22
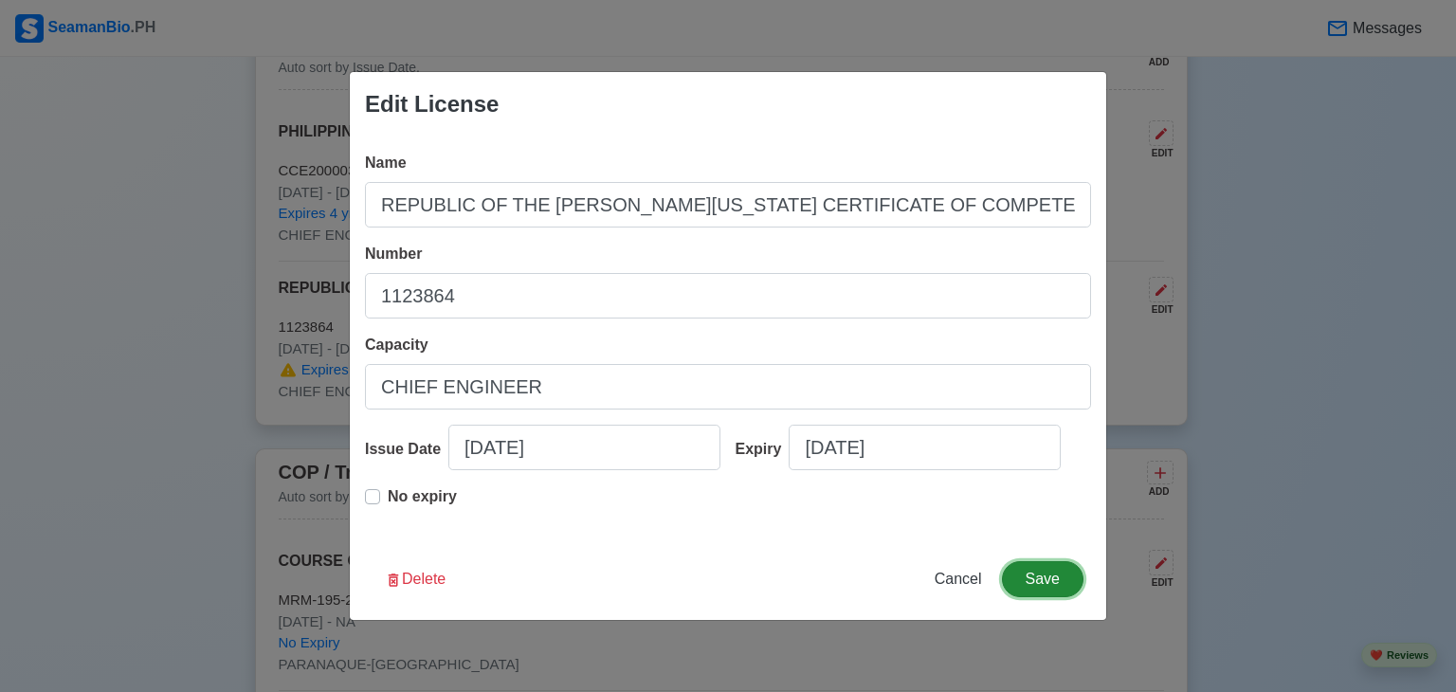
click at [1031, 581] on button "Save" at bounding box center [1043, 579] width 82 height 36
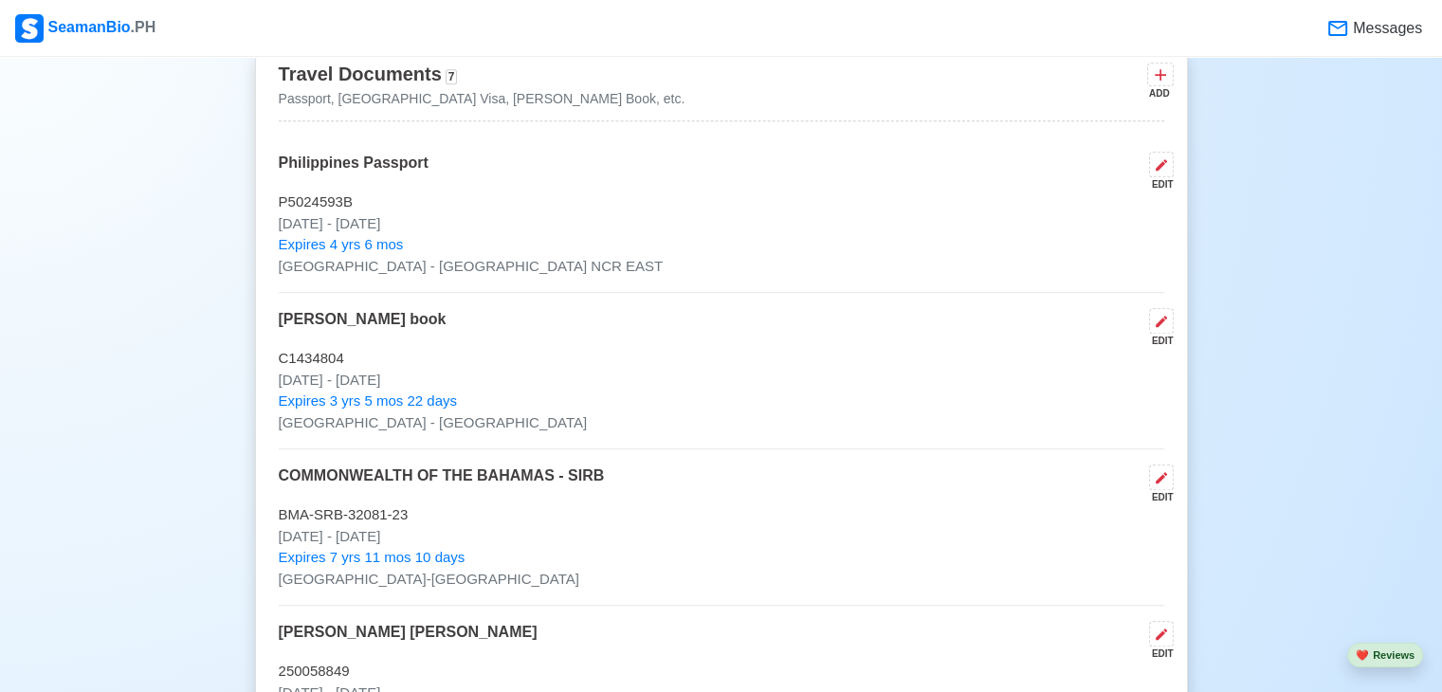
scroll to position [1441, 0]
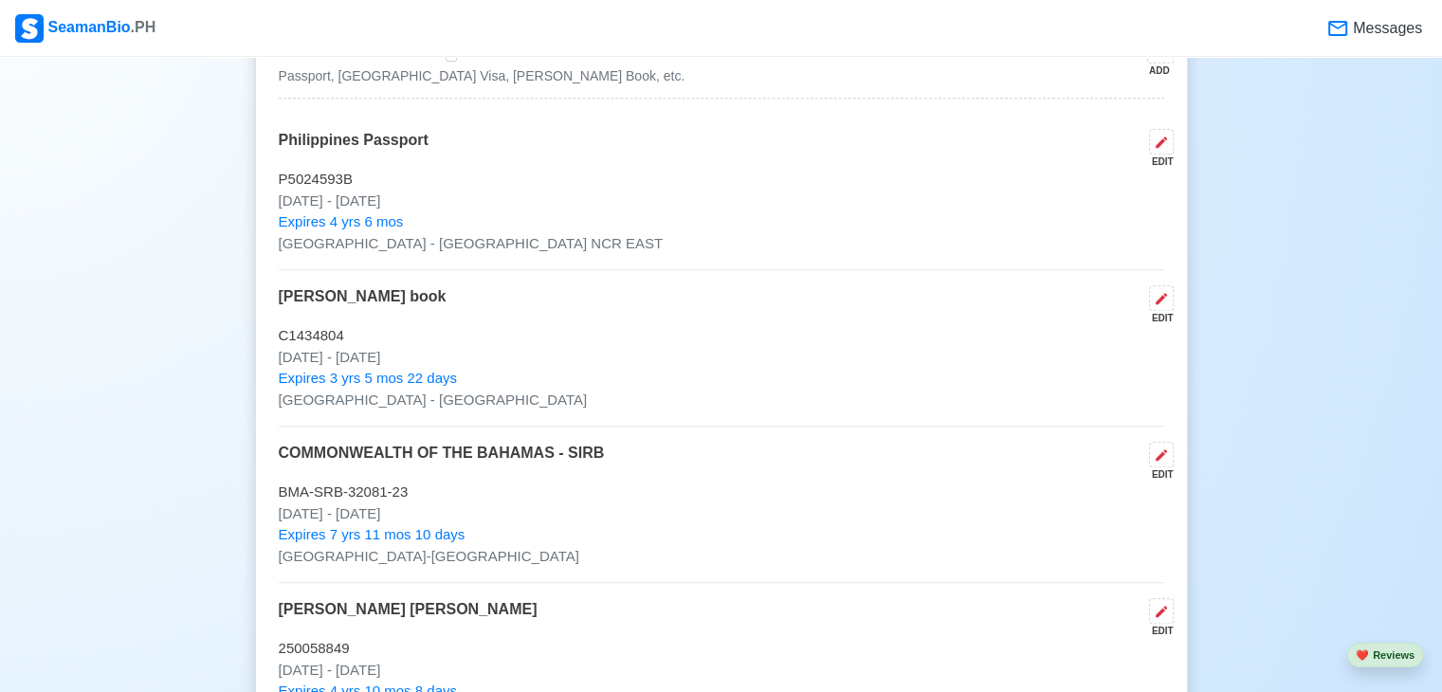
click at [474, 225] on p "Expires 4 yrs 6 mos" at bounding box center [721, 222] width 885 height 22
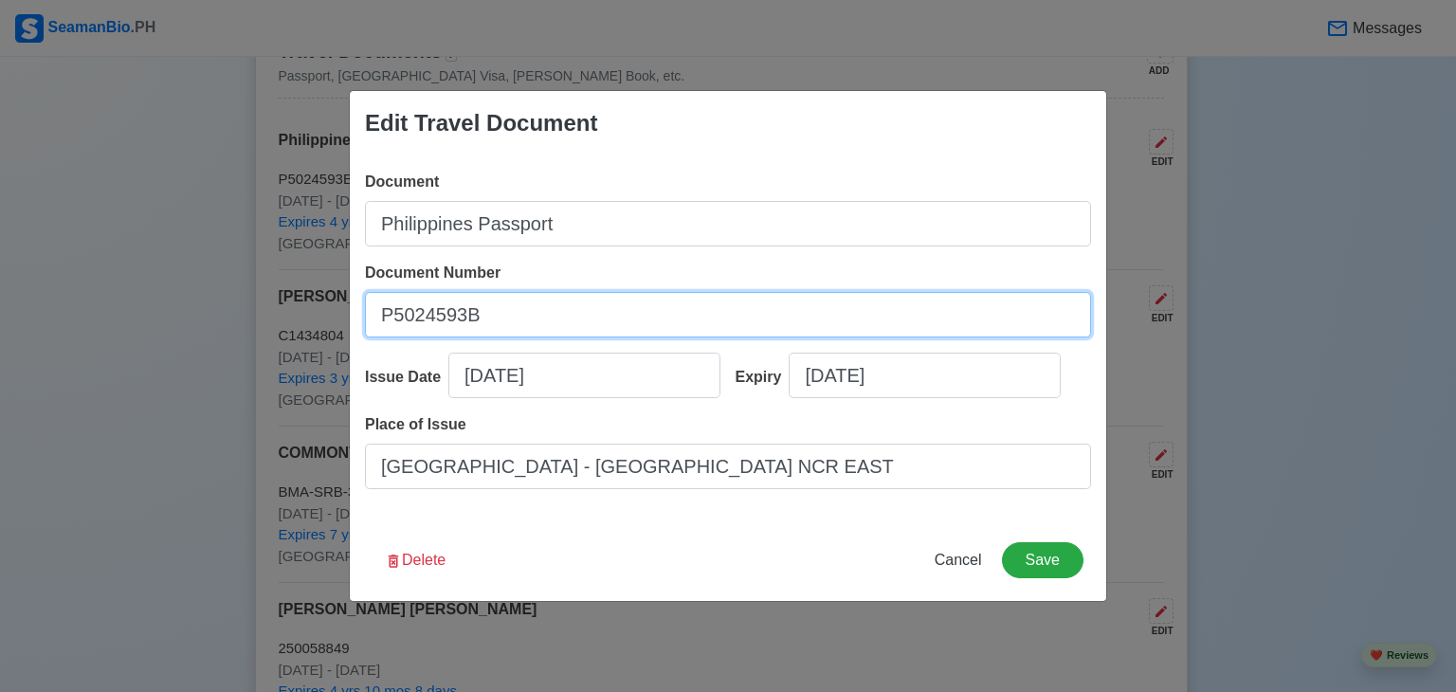
drag, startPoint x: 380, startPoint y: 316, endPoint x: 494, endPoint y: 316, distance: 113.8
click at [494, 316] on input "P5024593B" at bounding box center [728, 315] width 726 height 46
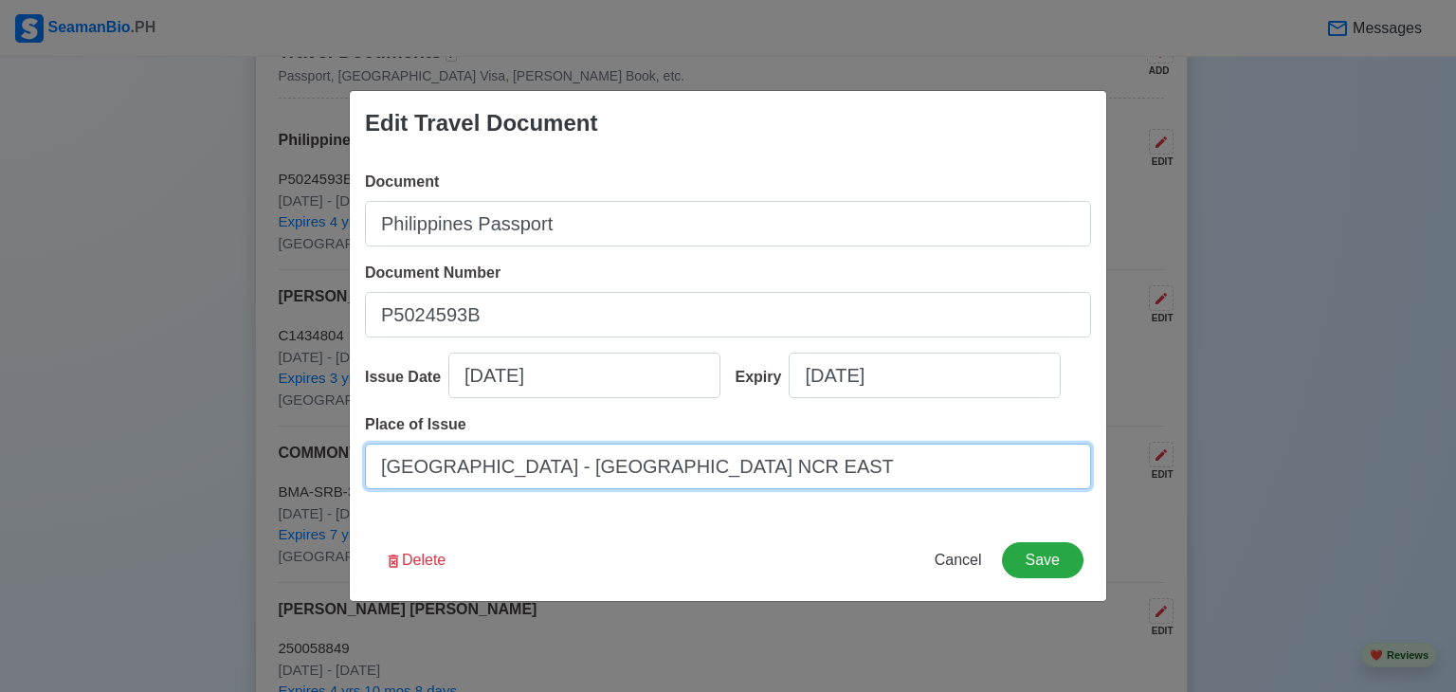
drag, startPoint x: 372, startPoint y: 465, endPoint x: 611, endPoint y: 484, distance: 239.6
click at [616, 483] on input "[GEOGRAPHIC_DATA] - [GEOGRAPHIC_DATA] NCR EAST" at bounding box center [728, 467] width 726 height 46
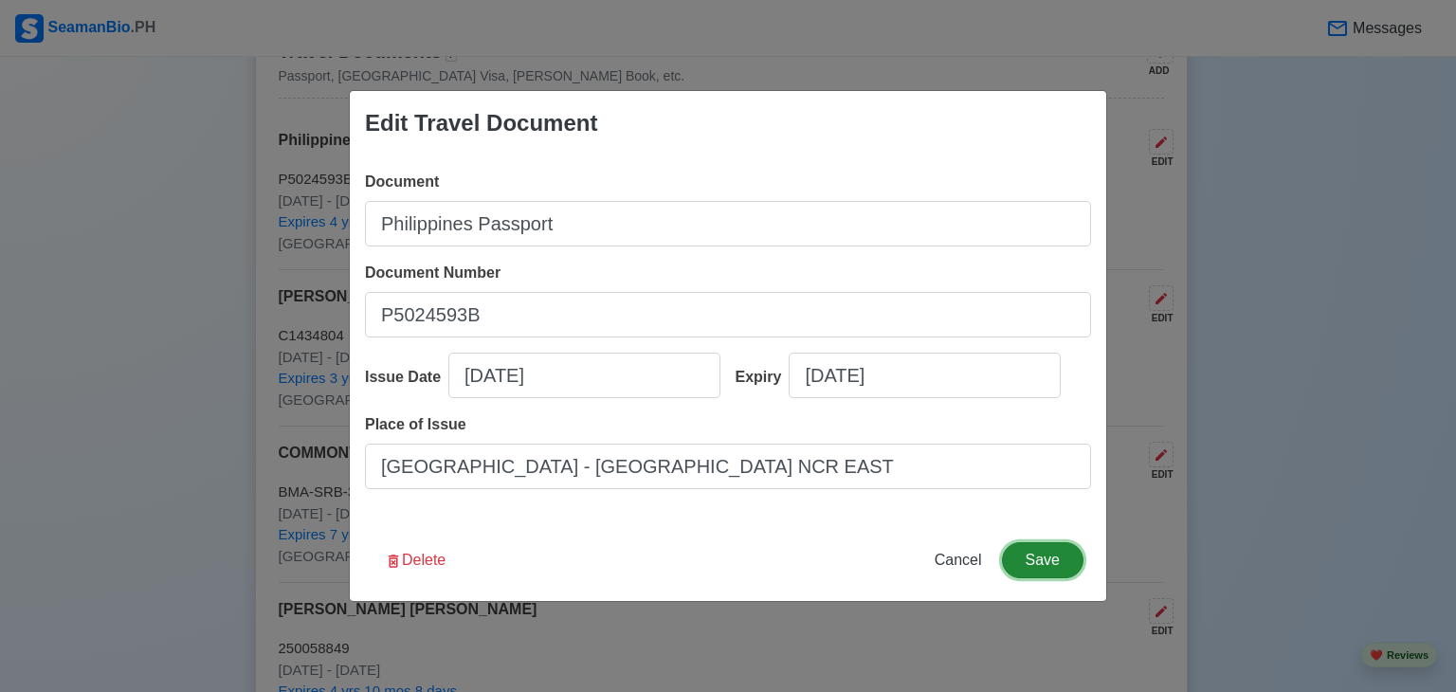
click at [1038, 563] on button "Save" at bounding box center [1043, 560] width 82 height 36
click at [367, 366] on div "Issue Date" at bounding box center [406, 377] width 83 height 23
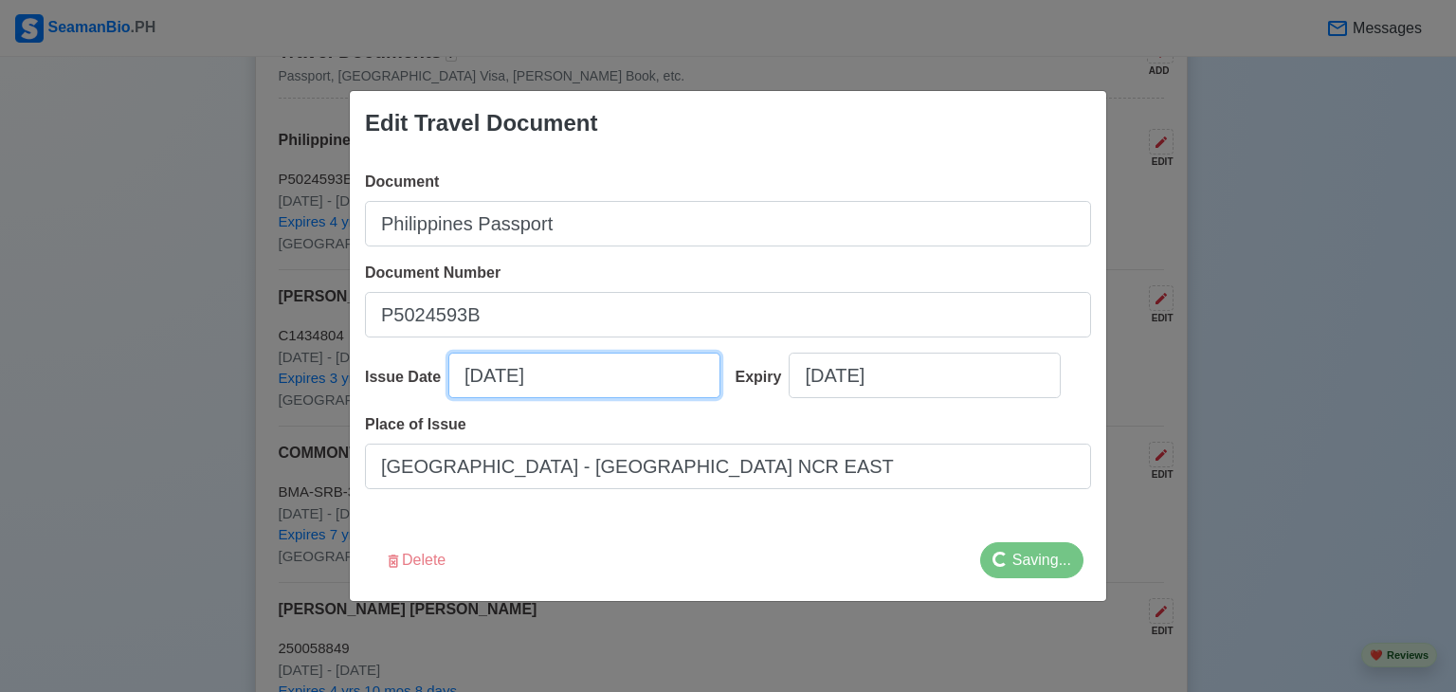
click at [448, 366] on input "[DATE]" at bounding box center [584, 376] width 272 height 46
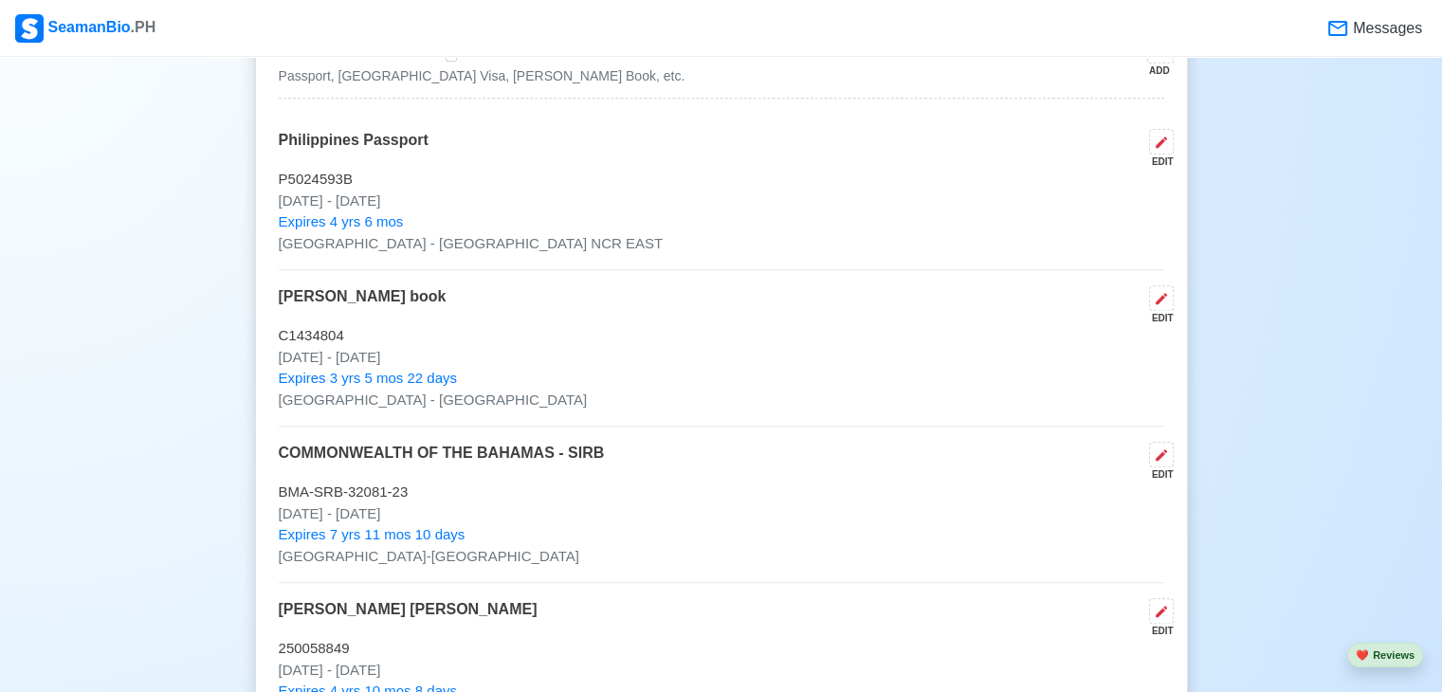
click at [364, 354] on p "[DATE] - [DATE]" at bounding box center [721, 358] width 885 height 22
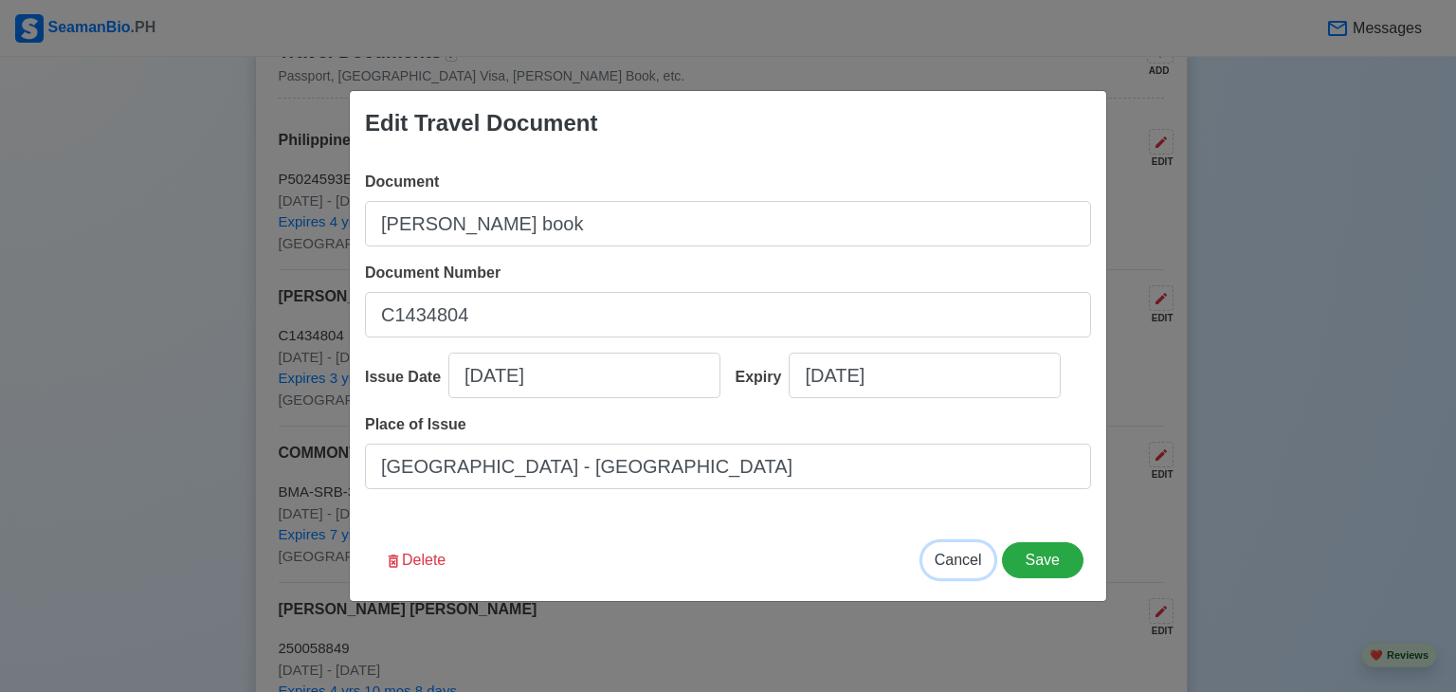
click at [967, 561] on span "Cancel" at bounding box center [958, 560] width 47 height 16
type input "[DATE]"
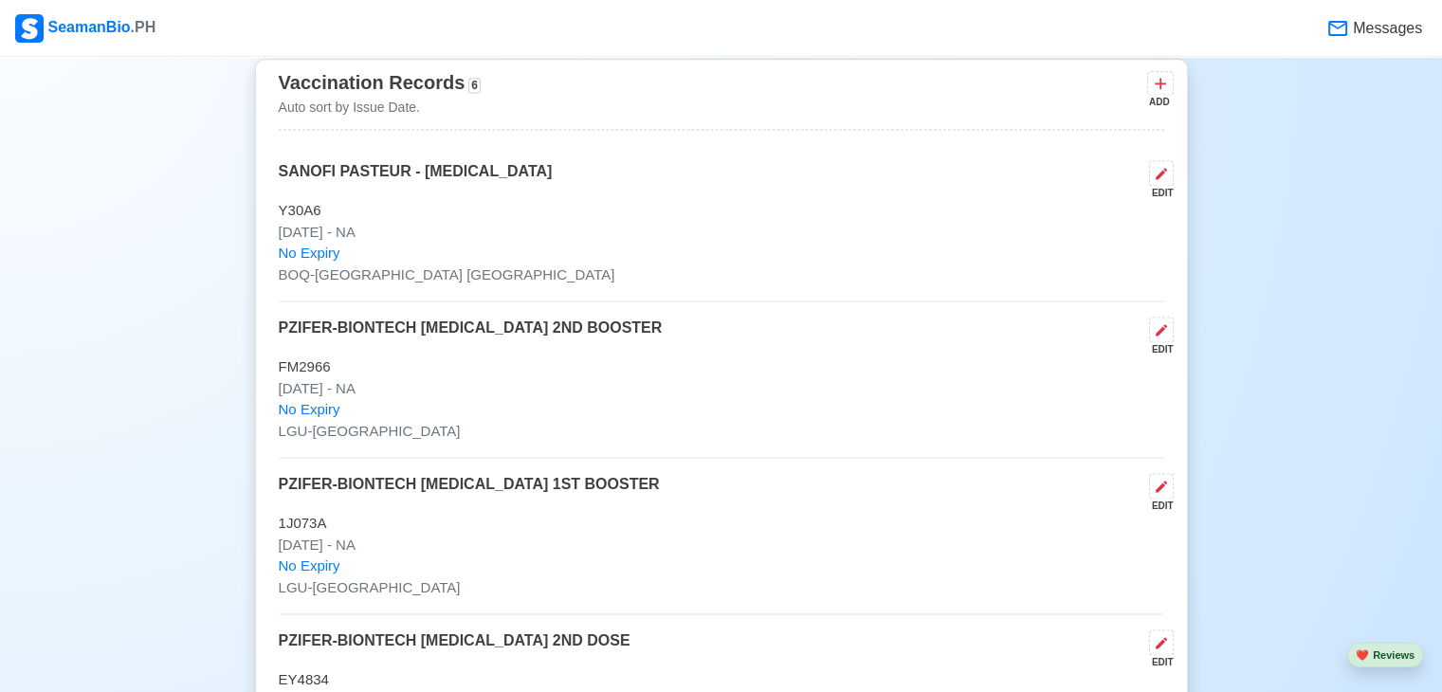
scroll to position [2674, 0]
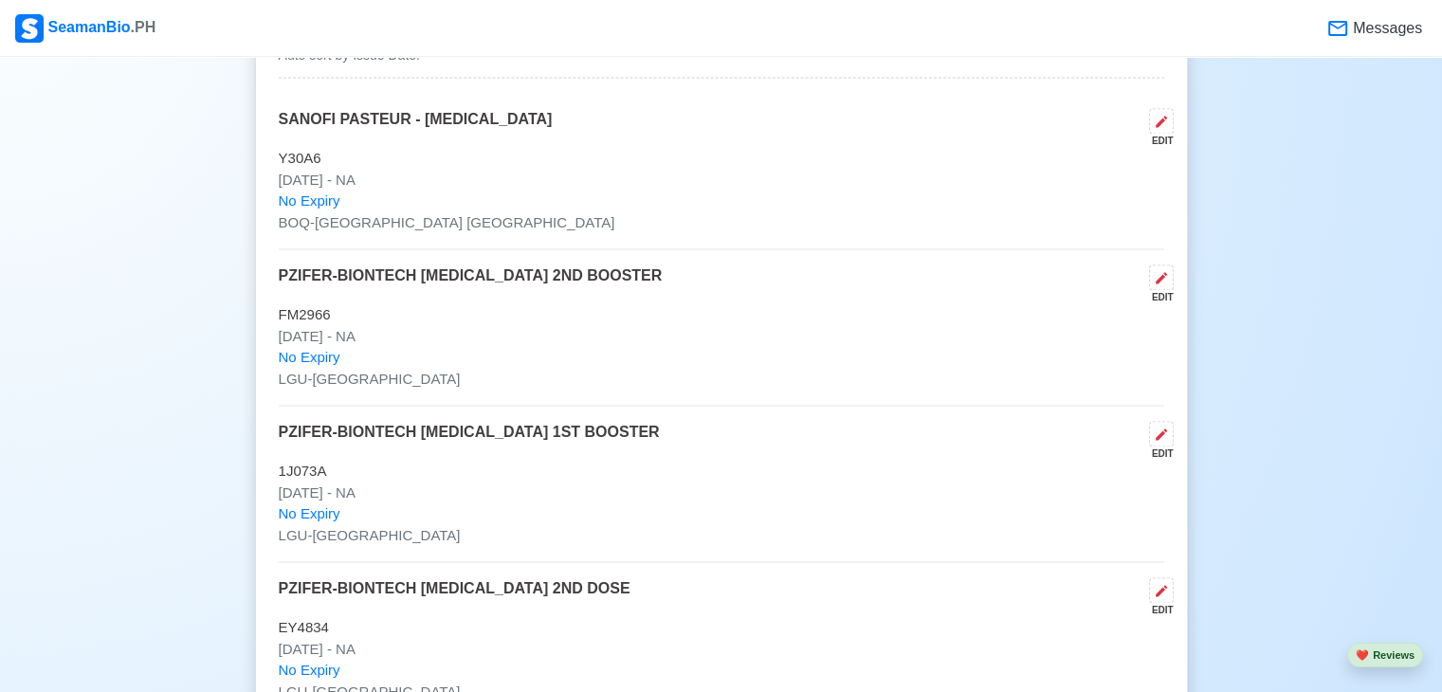
click at [302, 195] on span "No Expiry" at bounding box center [310, 202] width 62 height 22
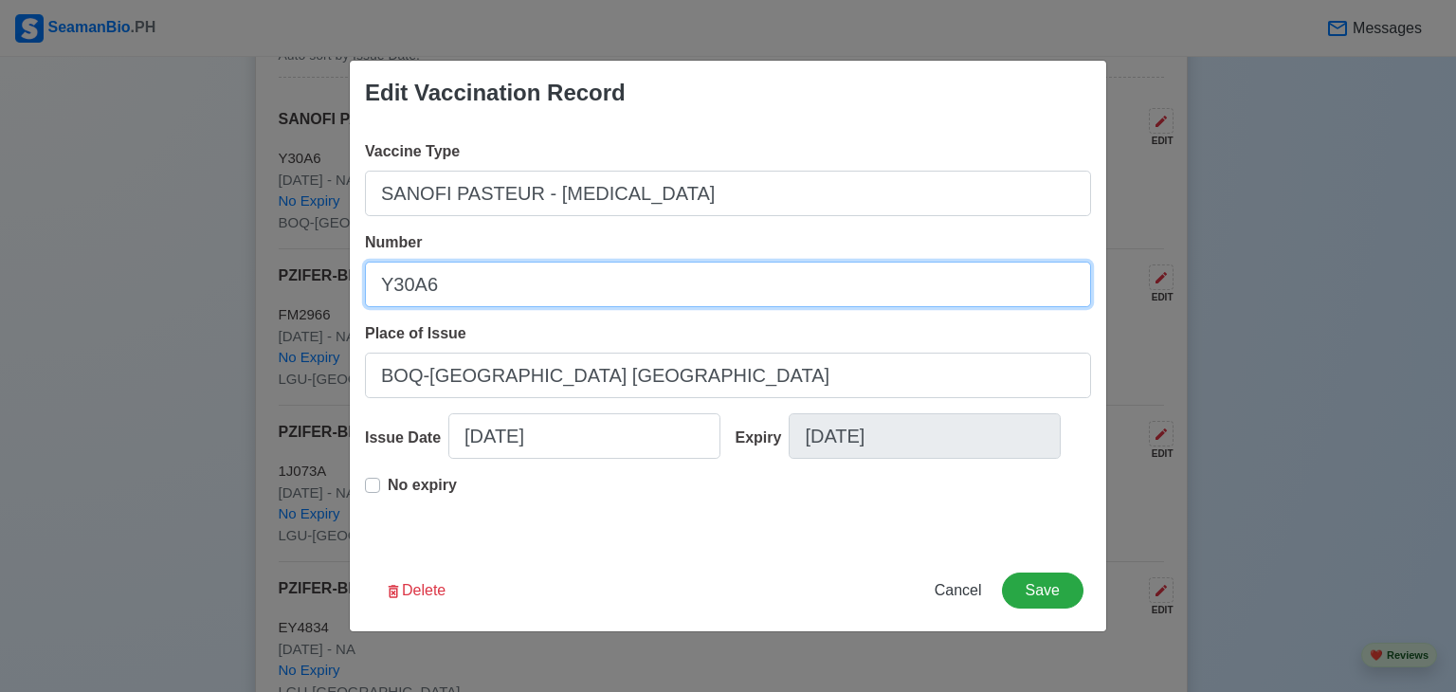
drag, startPoint x: 377, startPoint y: 281, endPoint x: 501, endPoint y: 287, distance: 123.4
click at [501, 287] on input "Y30A6" at bounding box center [728, 285] width 726 height 46
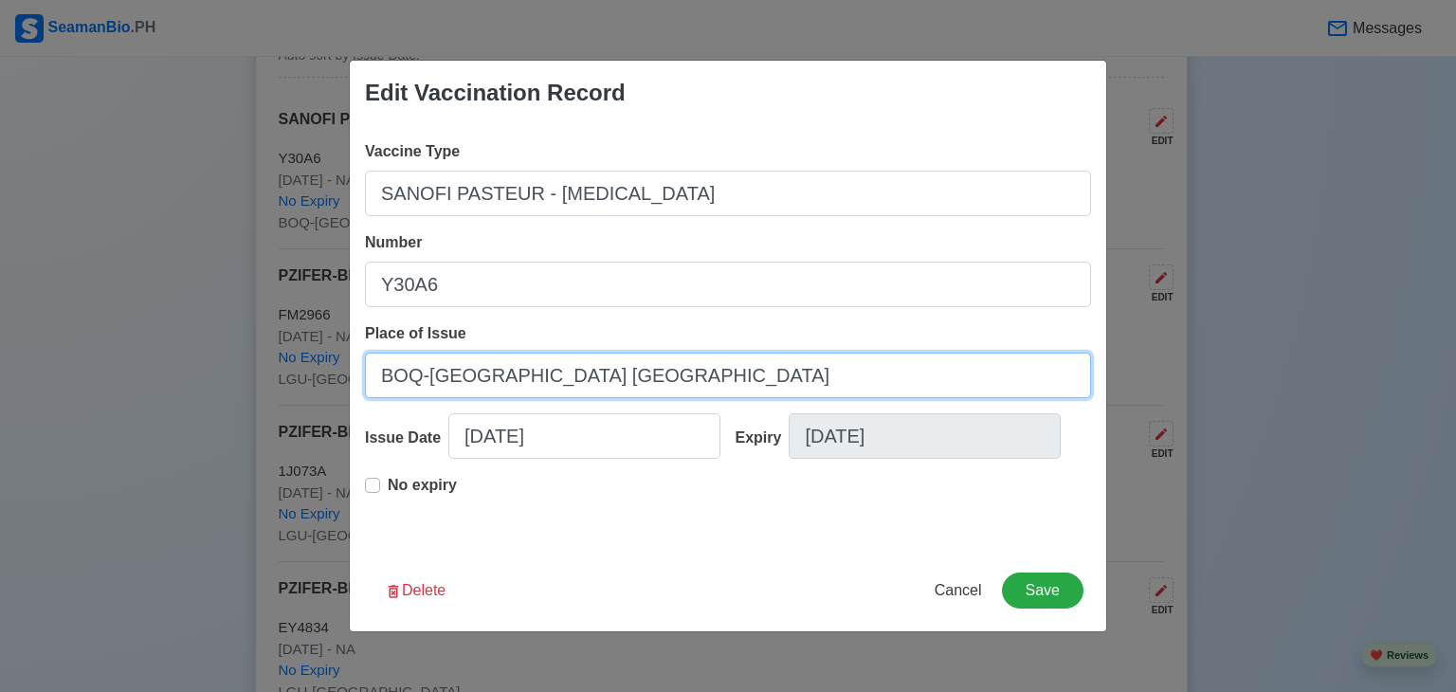
drag, startPoint x: 377, startPoint y: 380, endPoint x: 656, endPoint y: 384, distance: 278.8
click at [656, 384] on input "BOQ-[GEOGRAPHIC_DATA] [GEOGRAPHIC_DATA]" at bounding box center [728, 376] width 726 height 46
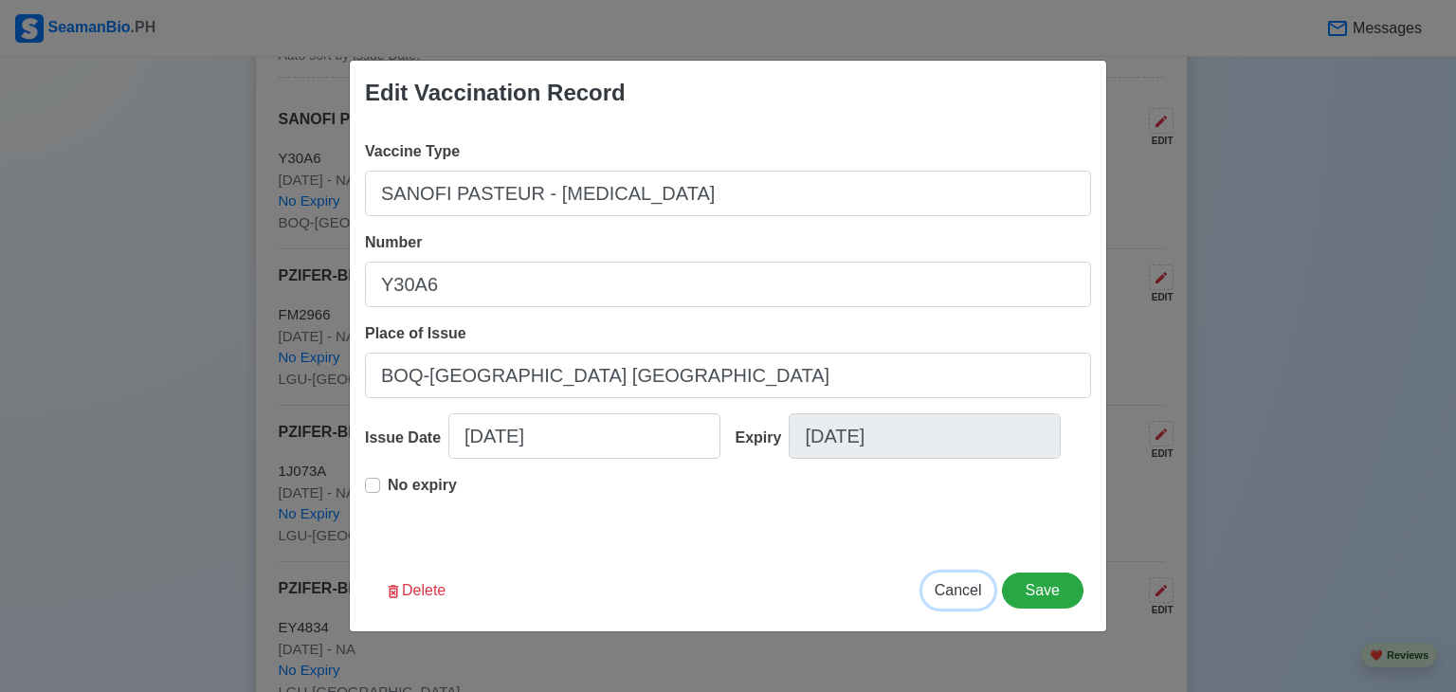
click at [964, 593] on span "Cancel" at bounding box center [958, 590] width 47 height 16
type input "[DATE]"
